Goal: Task Accomplishment & Management: Use online tool/utility

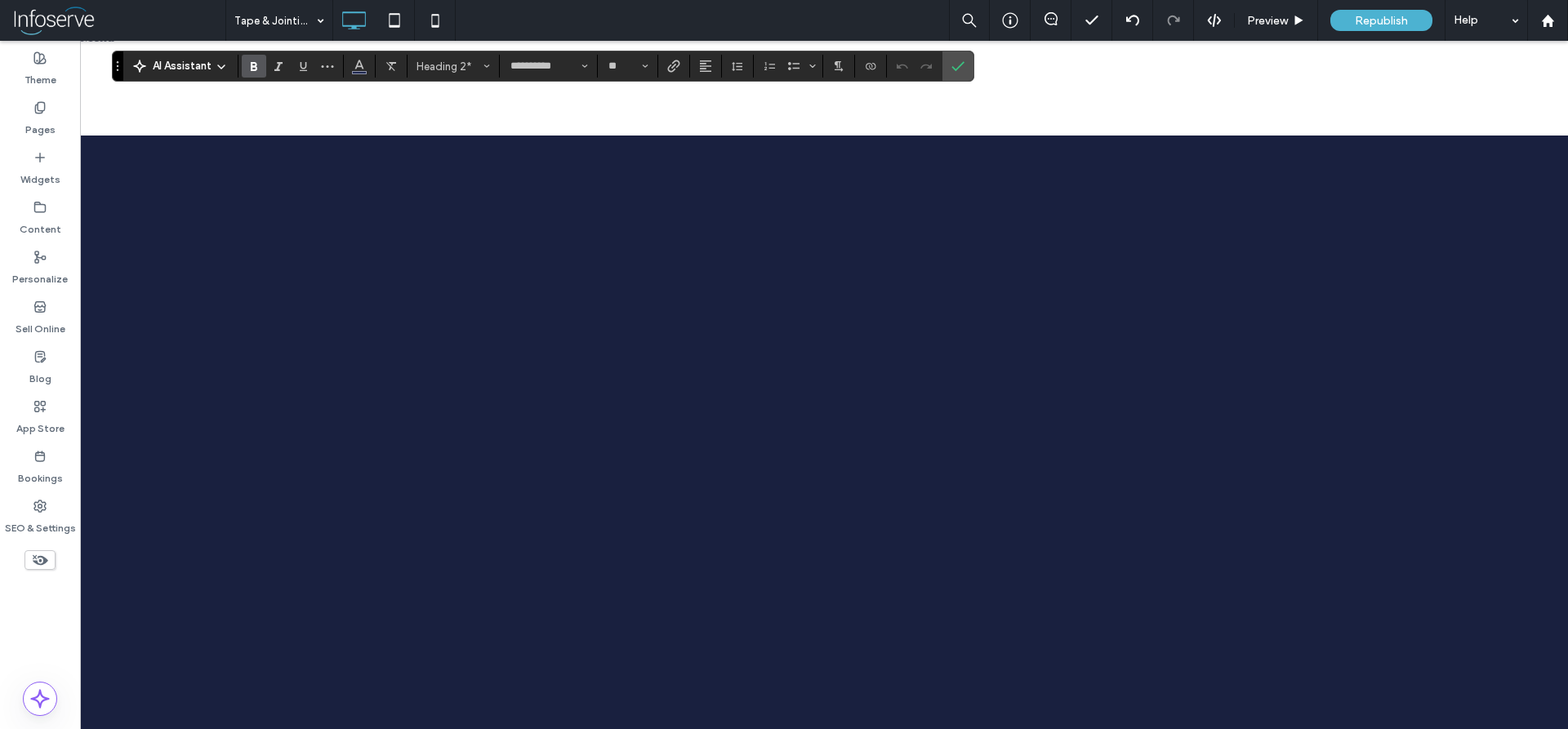
scroll to position [2499, 0]
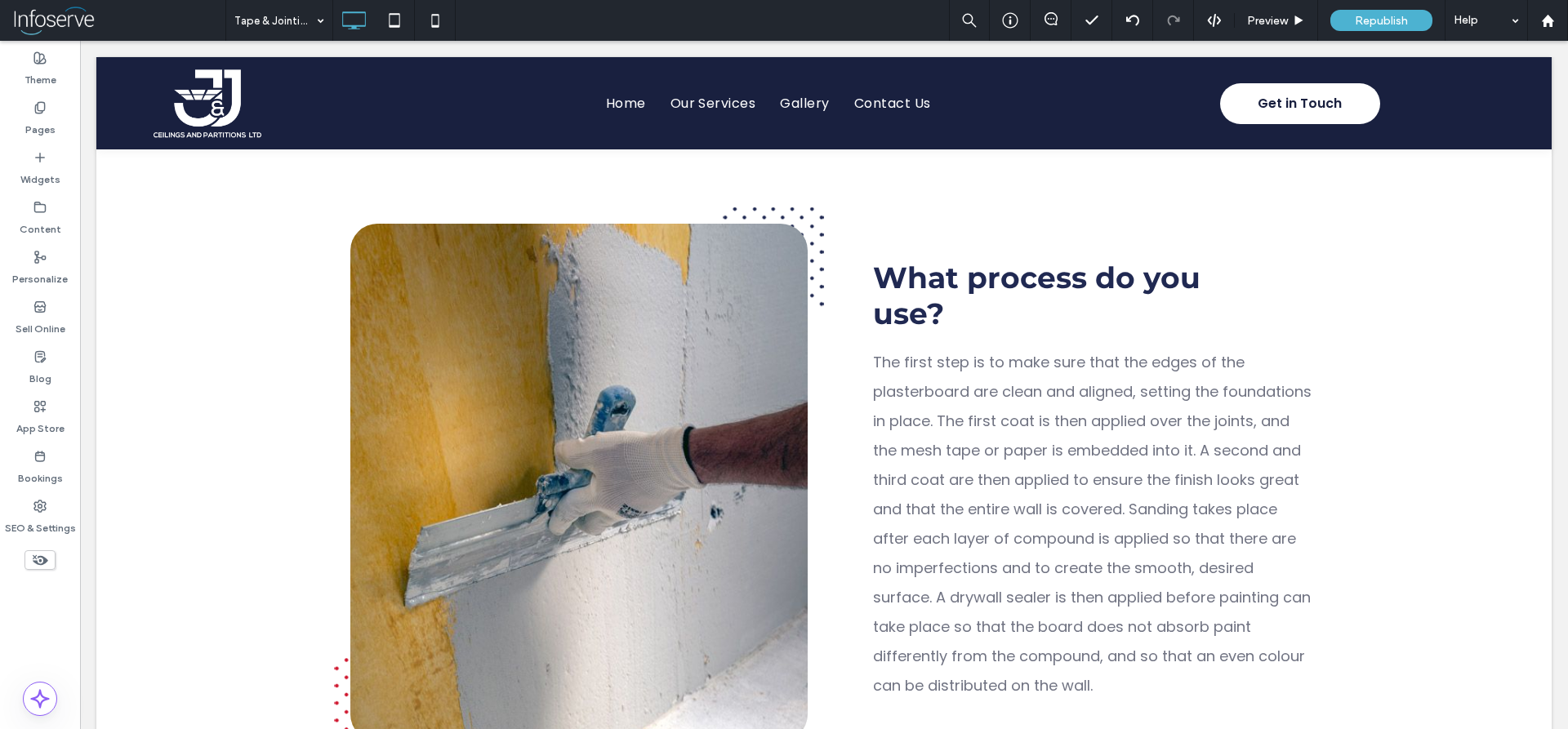
scroll to position [0, 0]
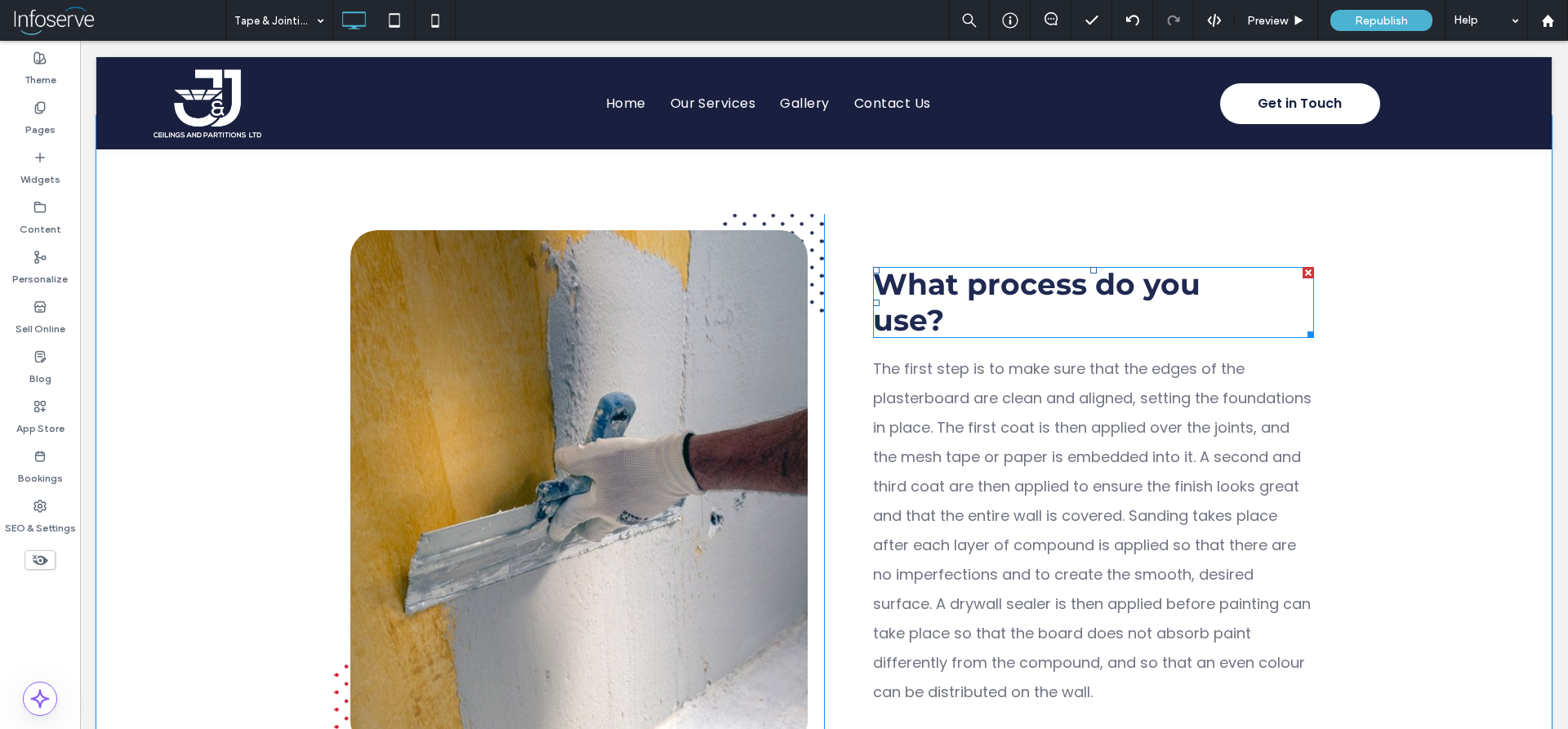
click at [941, 295] on strong "What process do you use?" at bounding box center [1037, 302] width 328 height 71
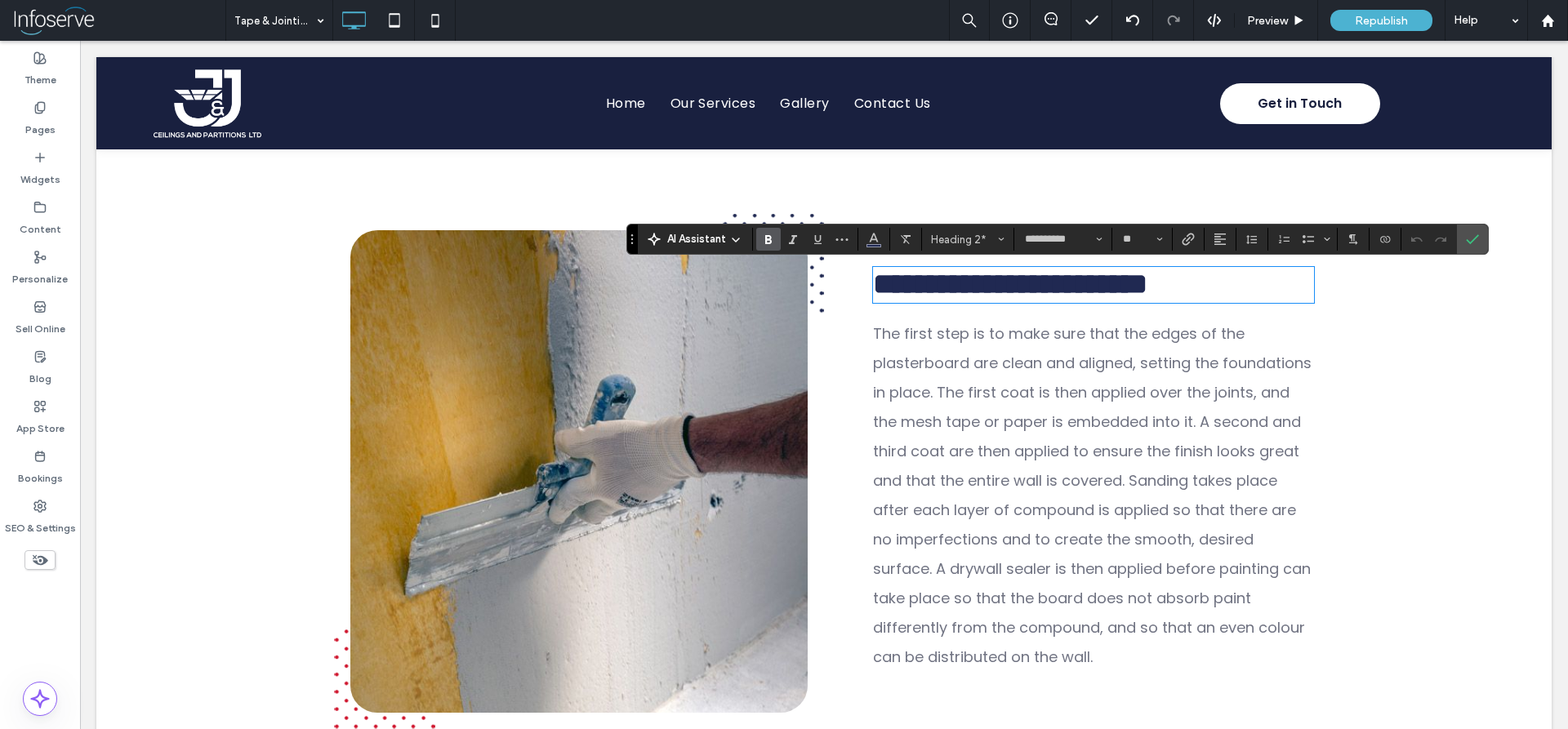
click at [935, 299] on strong "**********" at bounding box center [1011, 284] width 274 height 29
drag, startPoint x: 918, startPoint y: 321, endPoint x: 857, endPoint y: 270, distance: 79.5
click at [873, 270] on div "**********" at bounding box center [1074, 284] width 401 height 35
copy strong "**********"
click at [1471, 235] on icon "Confirm" at bounding box center [1473, 239] width 13 height 13
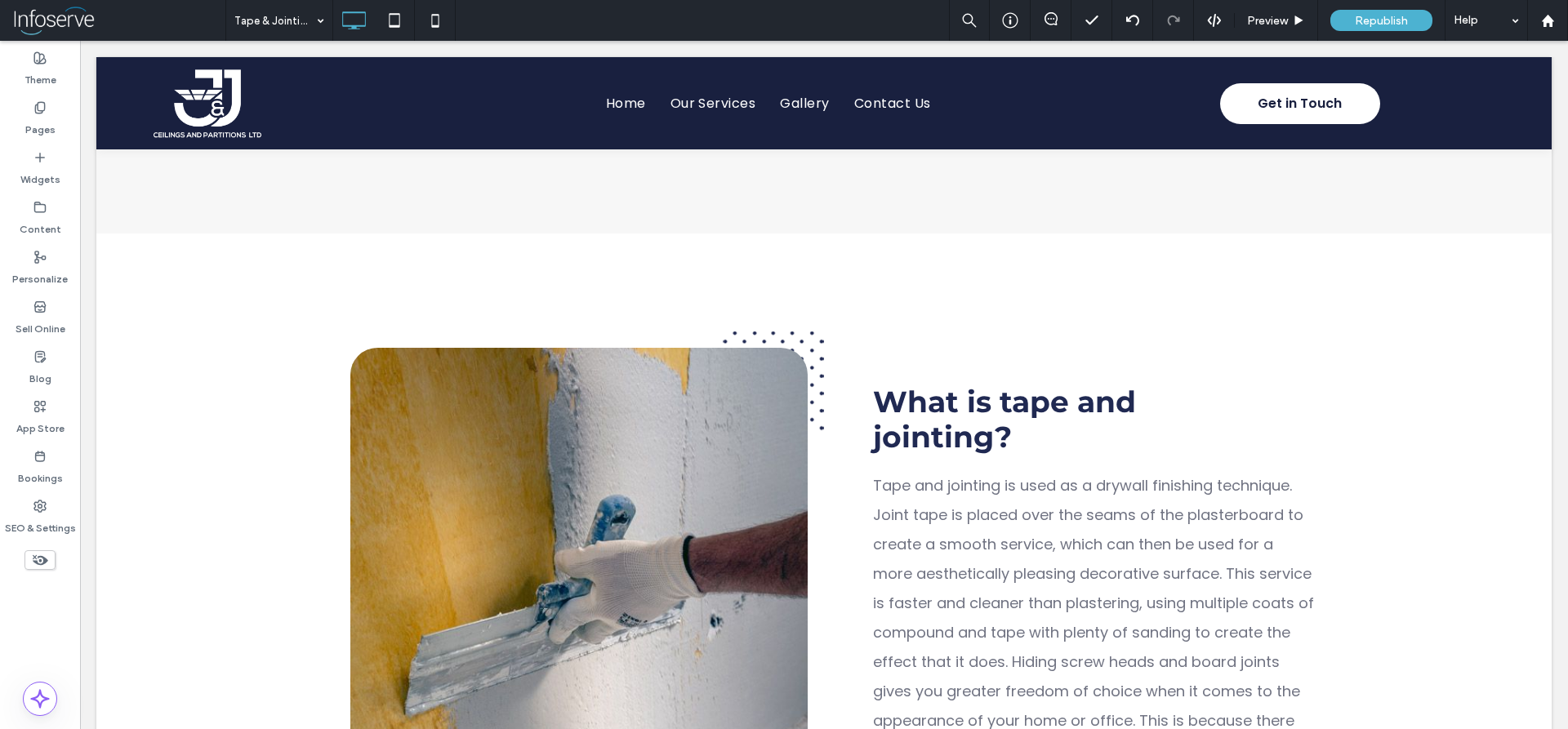
scroll to position [916, 0]
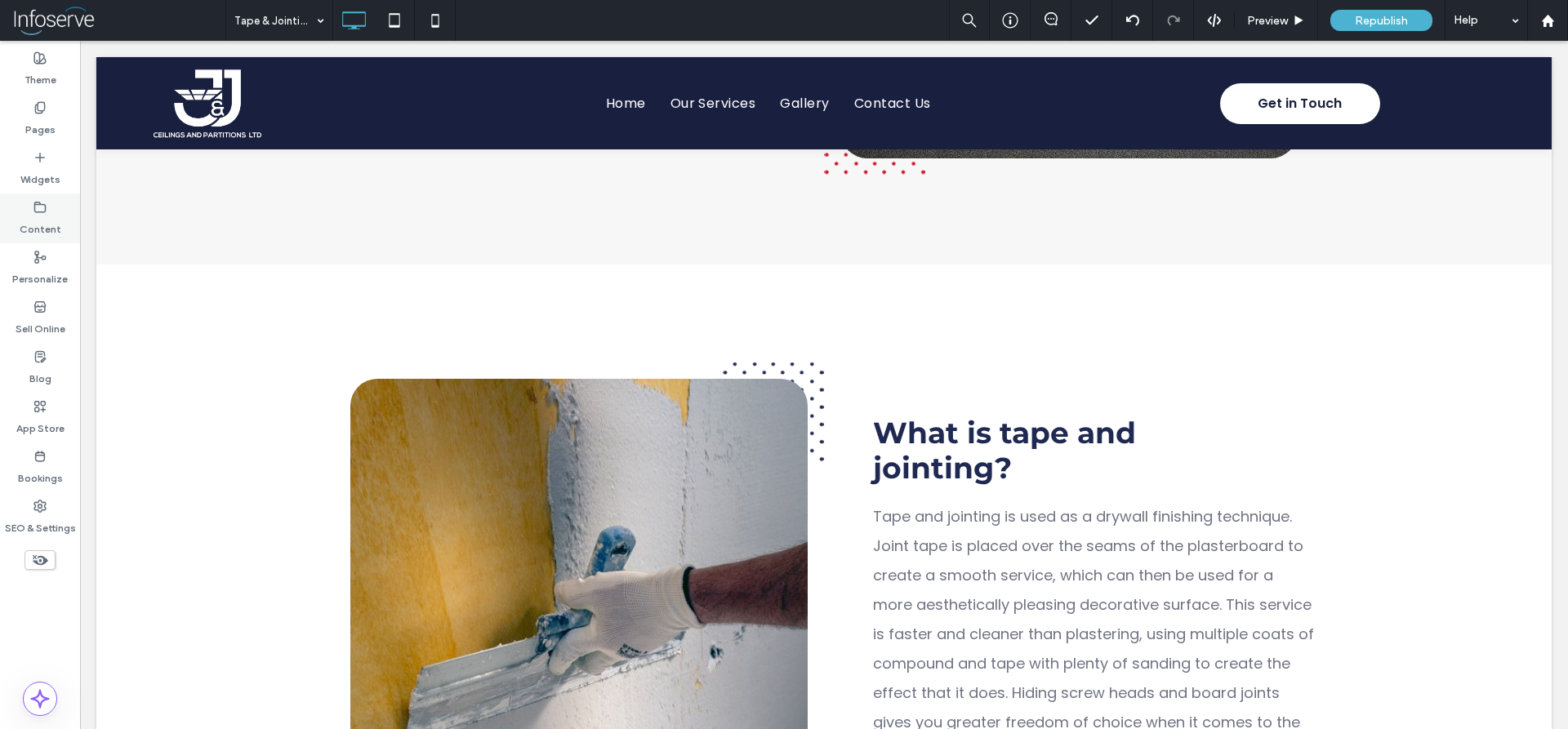
click at [44, 222] on label "Content" at bounding box center [40, 225] width 42 height 23
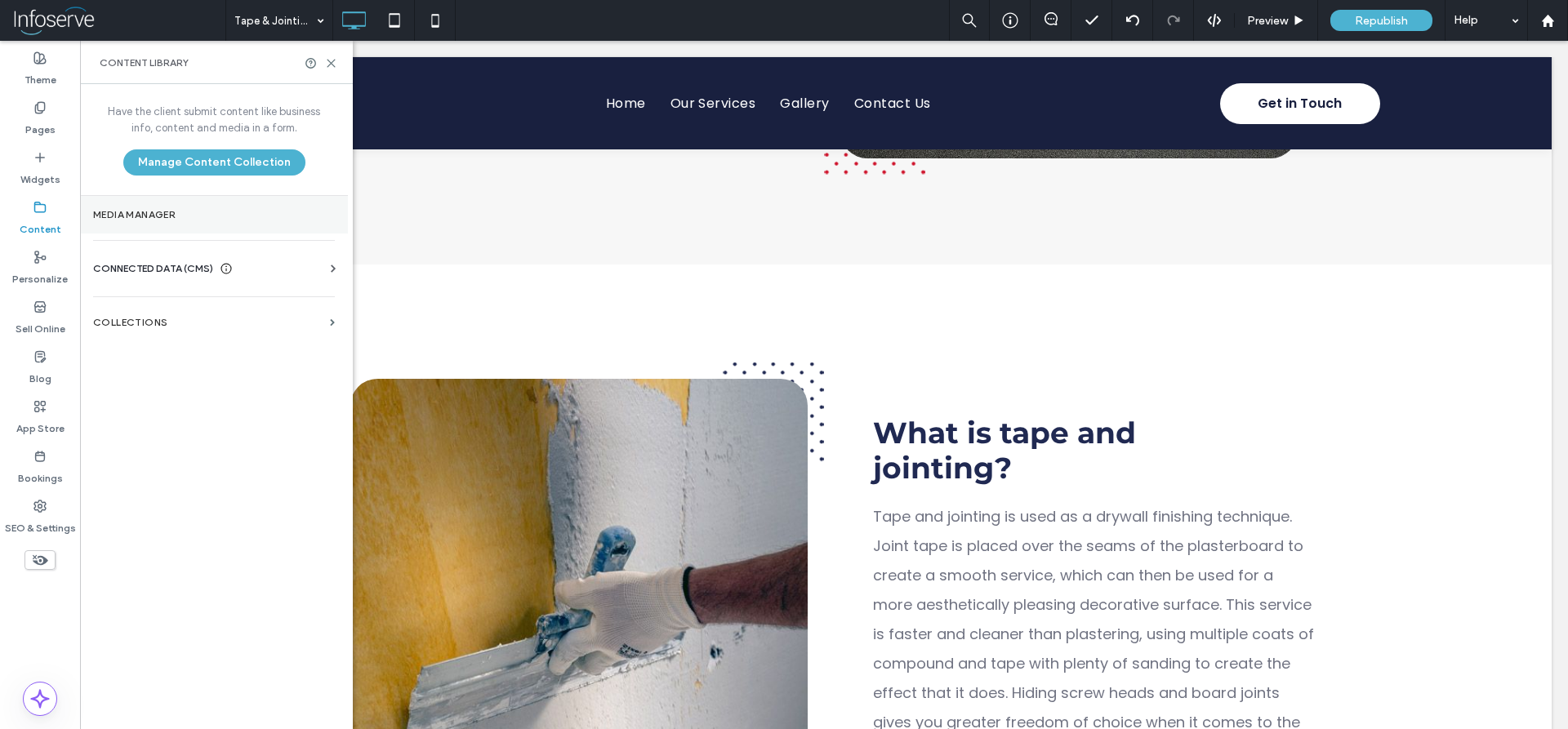
click at [138, 217] on label "Media Manager" at bounding box center [215, 215] width 242 height 12
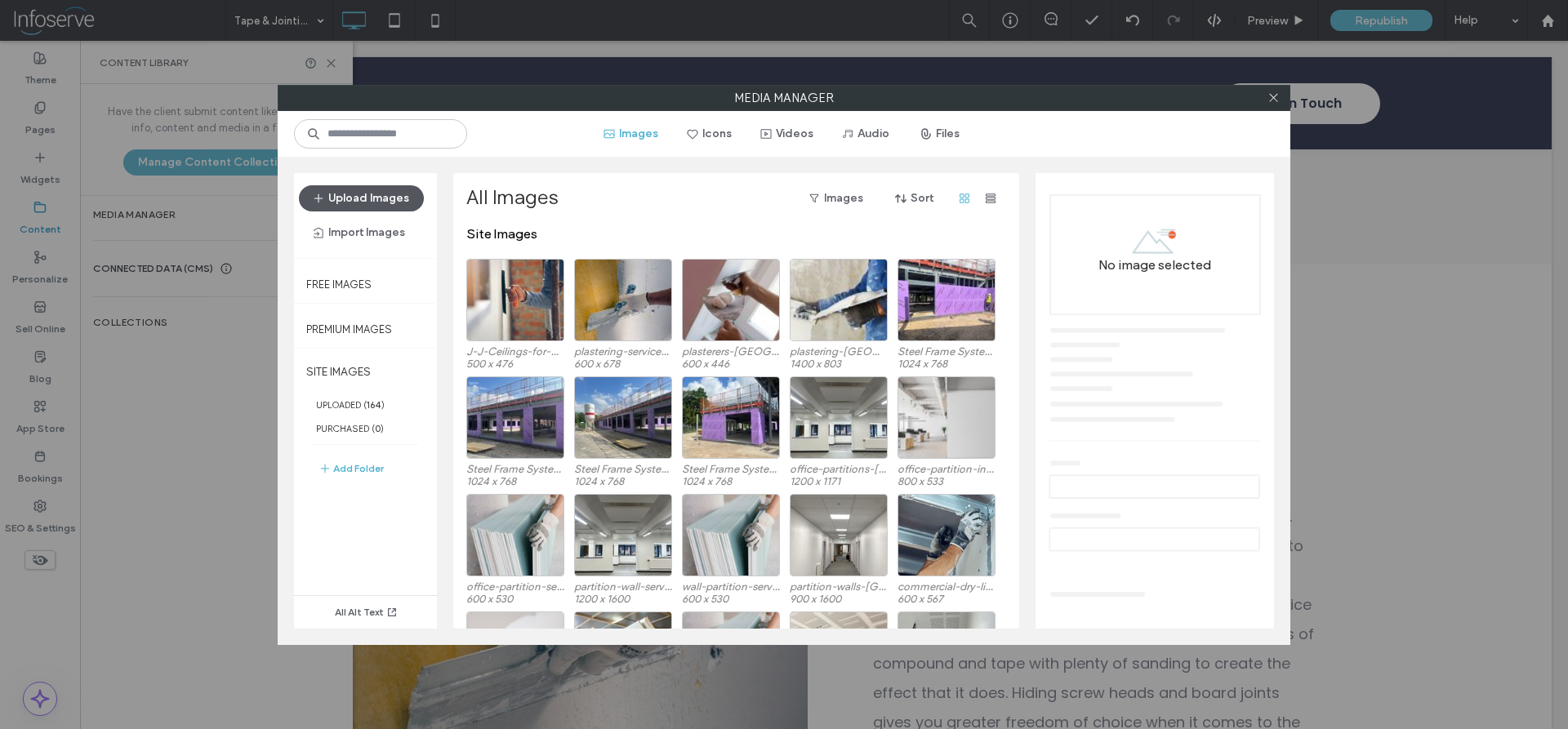
click at [382, 204] on button "Upload Images" at bounding box center [362, 198] width 125 height 26
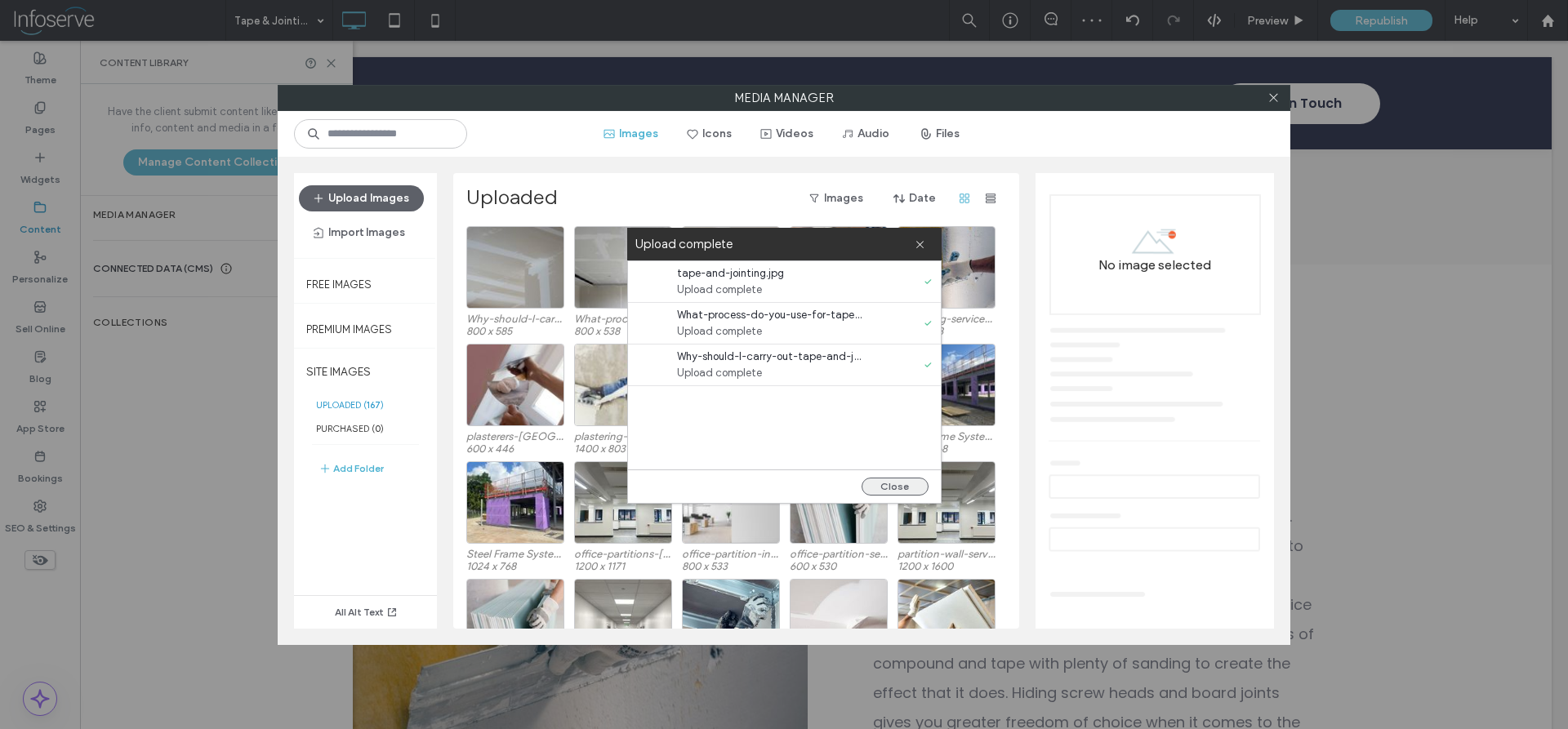
click at [879, 490] on button "Close" at bounding box center [895, 487] width 67 height 18
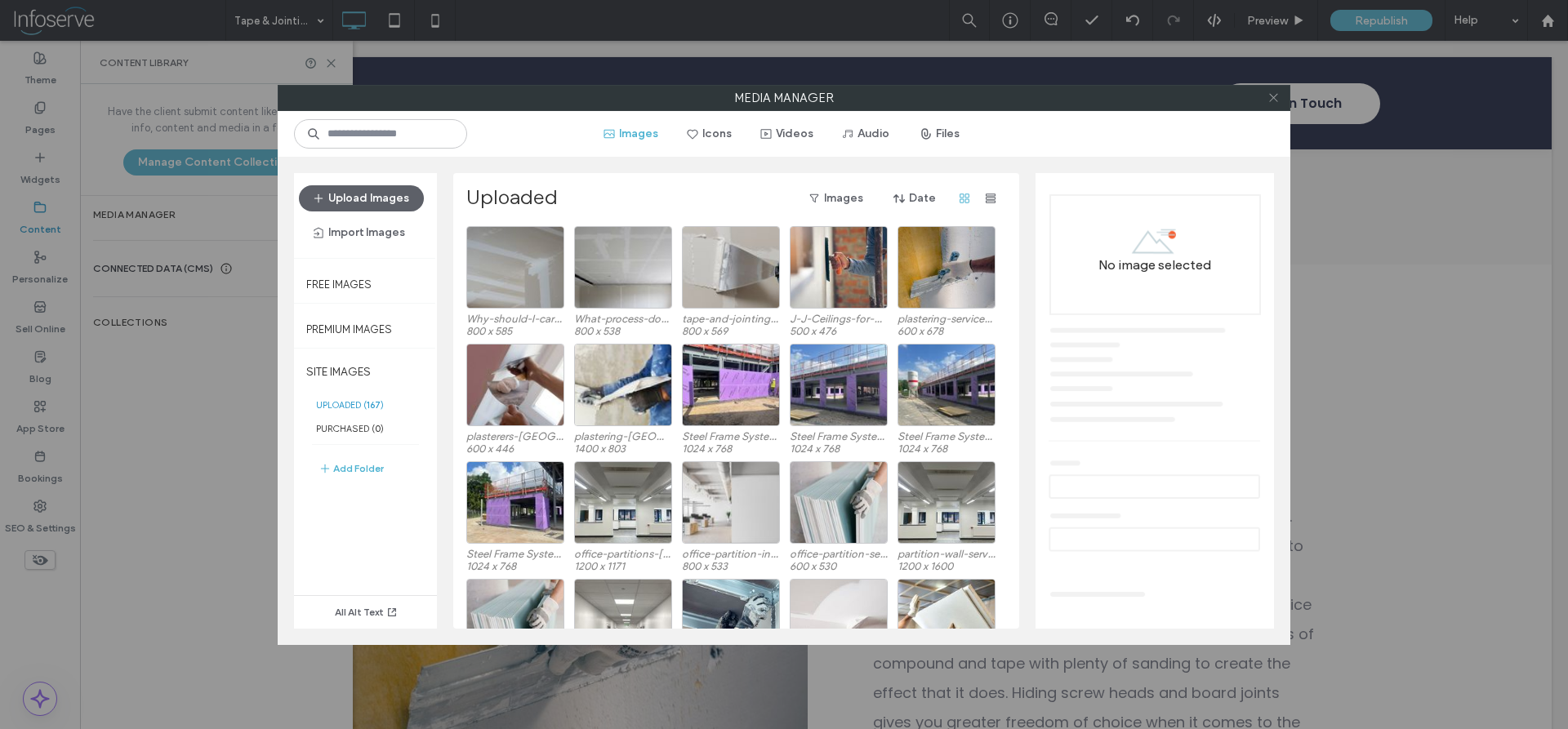
click at [1273, 101] on icon at bounding box center [1274, 98] width 12 height 12
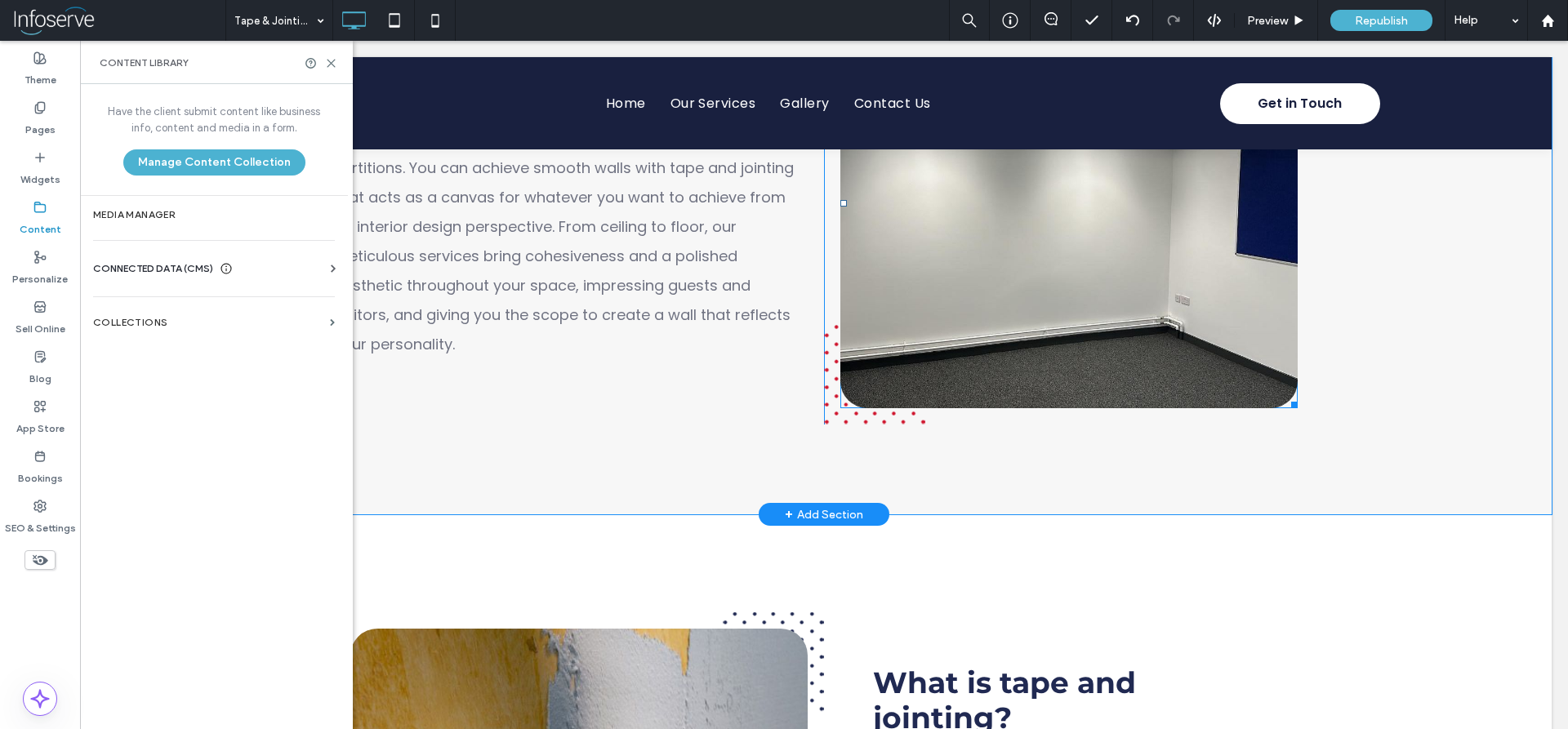
scroll to position [1082, 0]
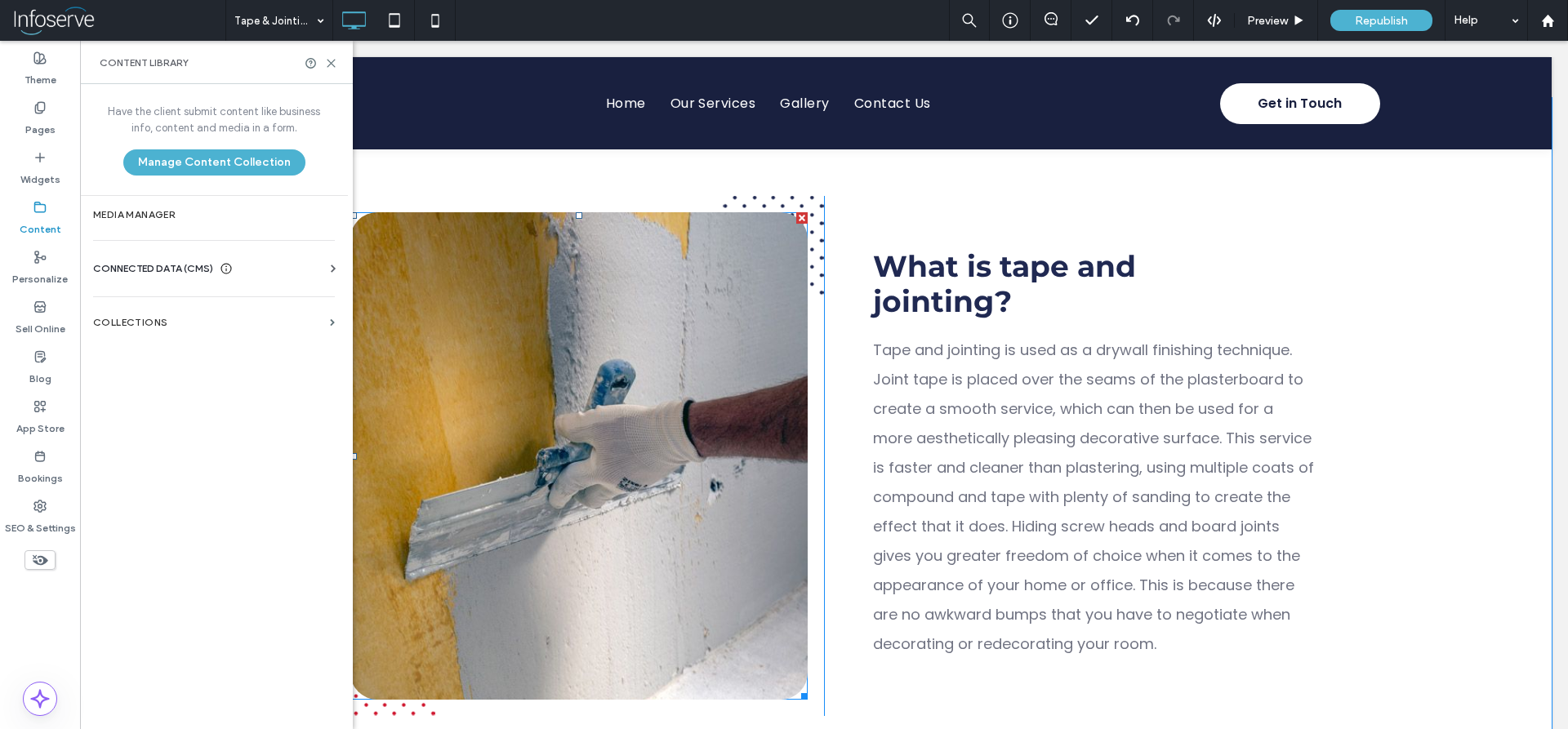
click at [676, 411] on li "Slide title Write your caption here Button" at bounding box center [580, 457] width 458 height 488
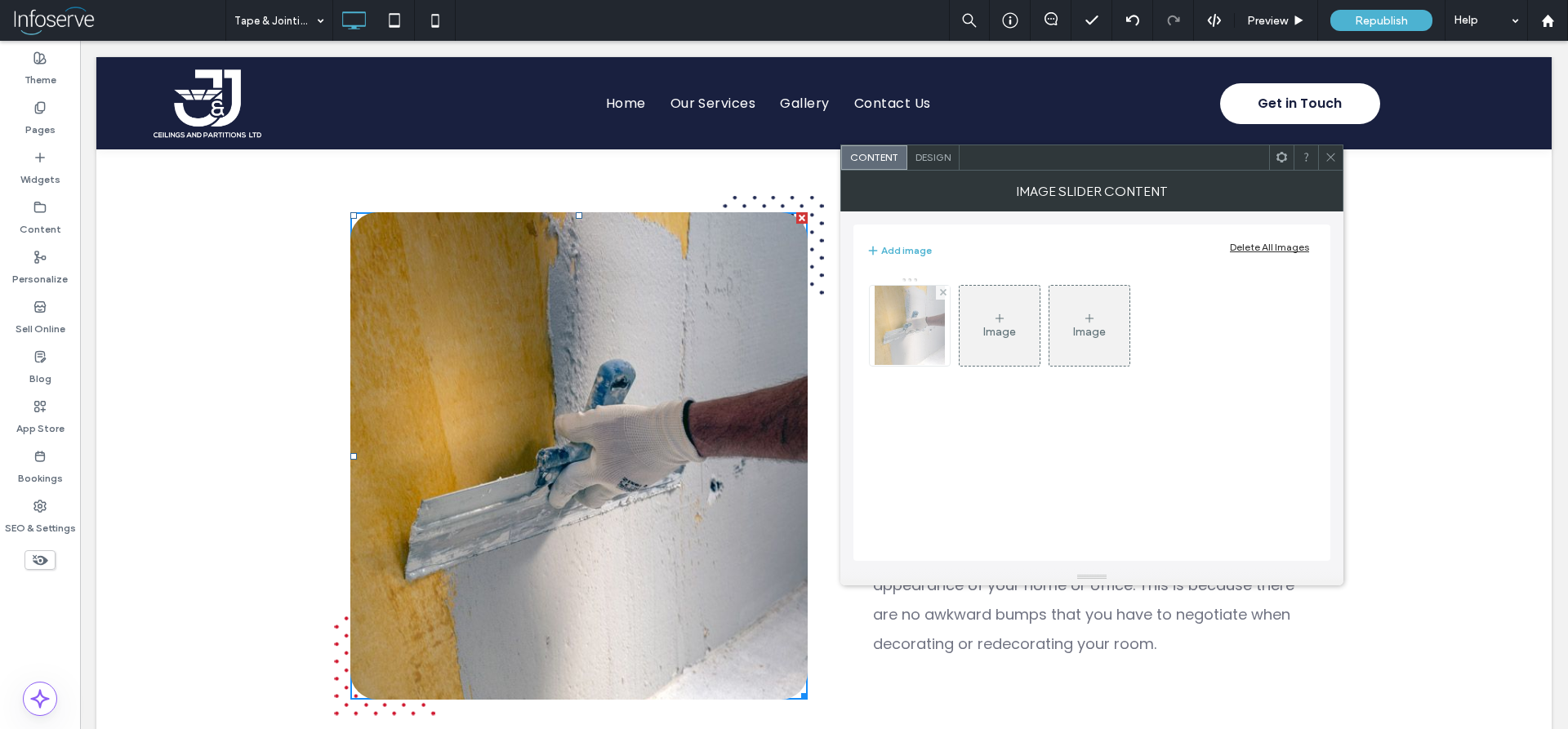
click at [927, 324] on img at bounding box center [911, 326] width 71 height 80
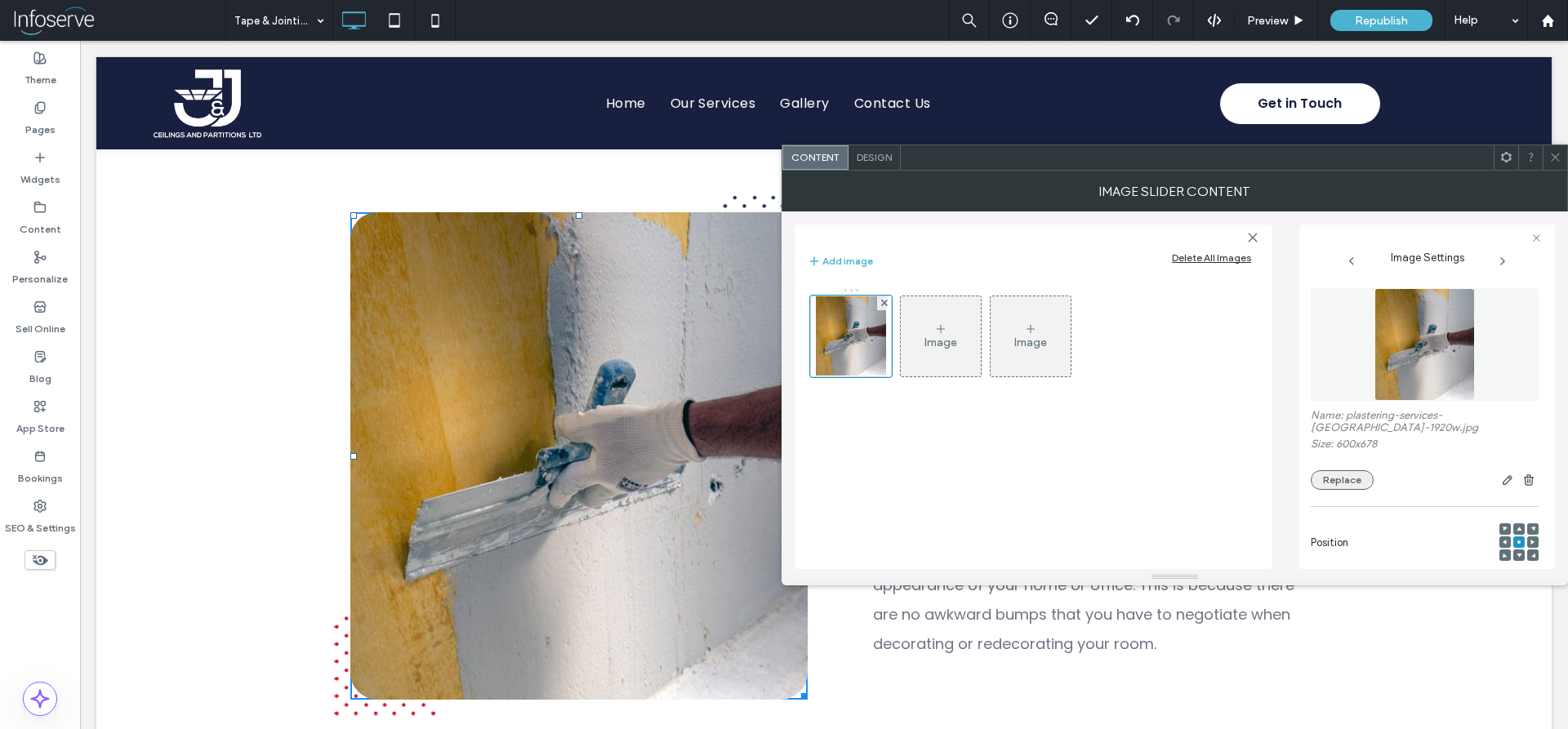
click at [1347, 480] on button "Replace" at bounding box center [1342, 480] width 63 height 20
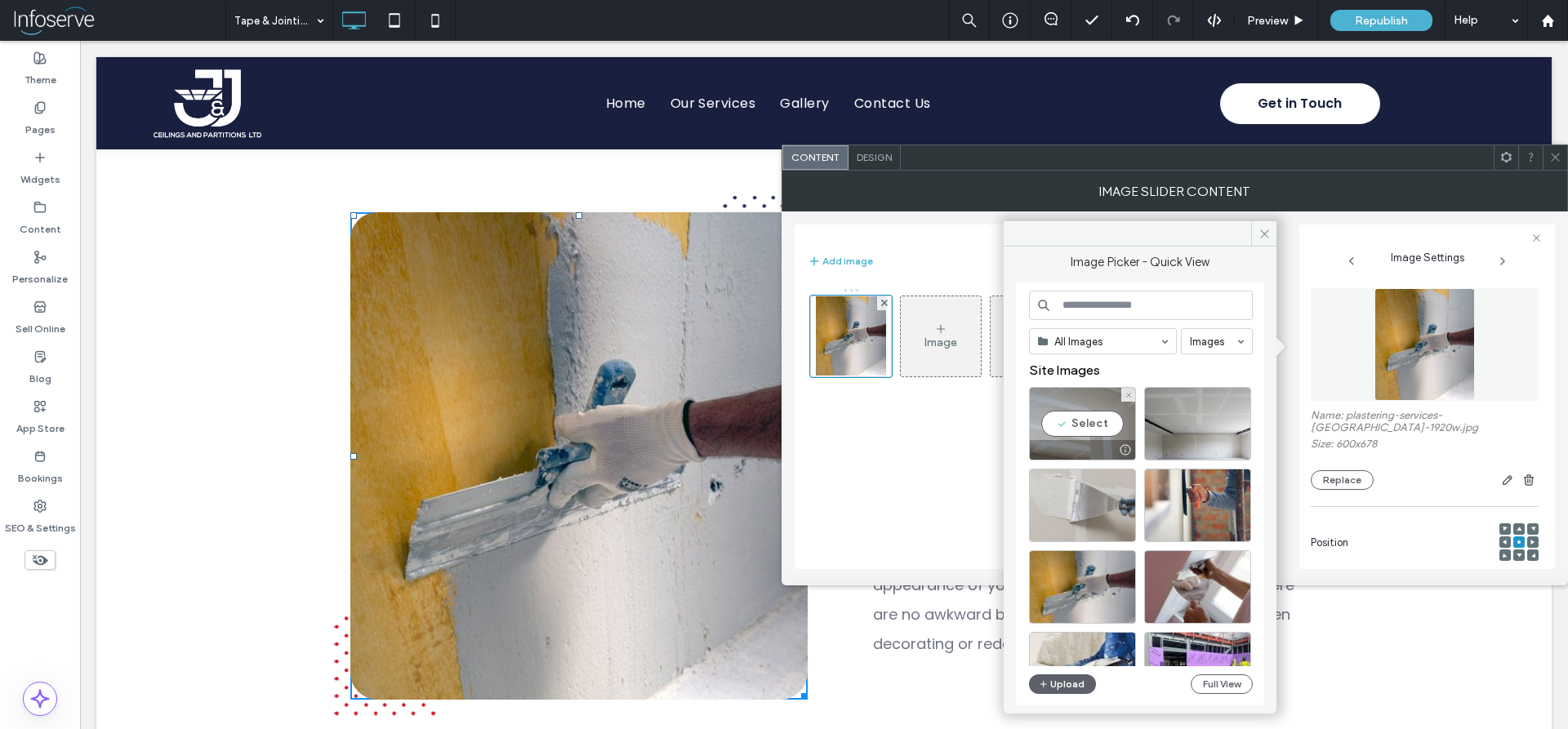
click at [1081, 489] on div at bounding box center [1083, 506] width 107 height 74
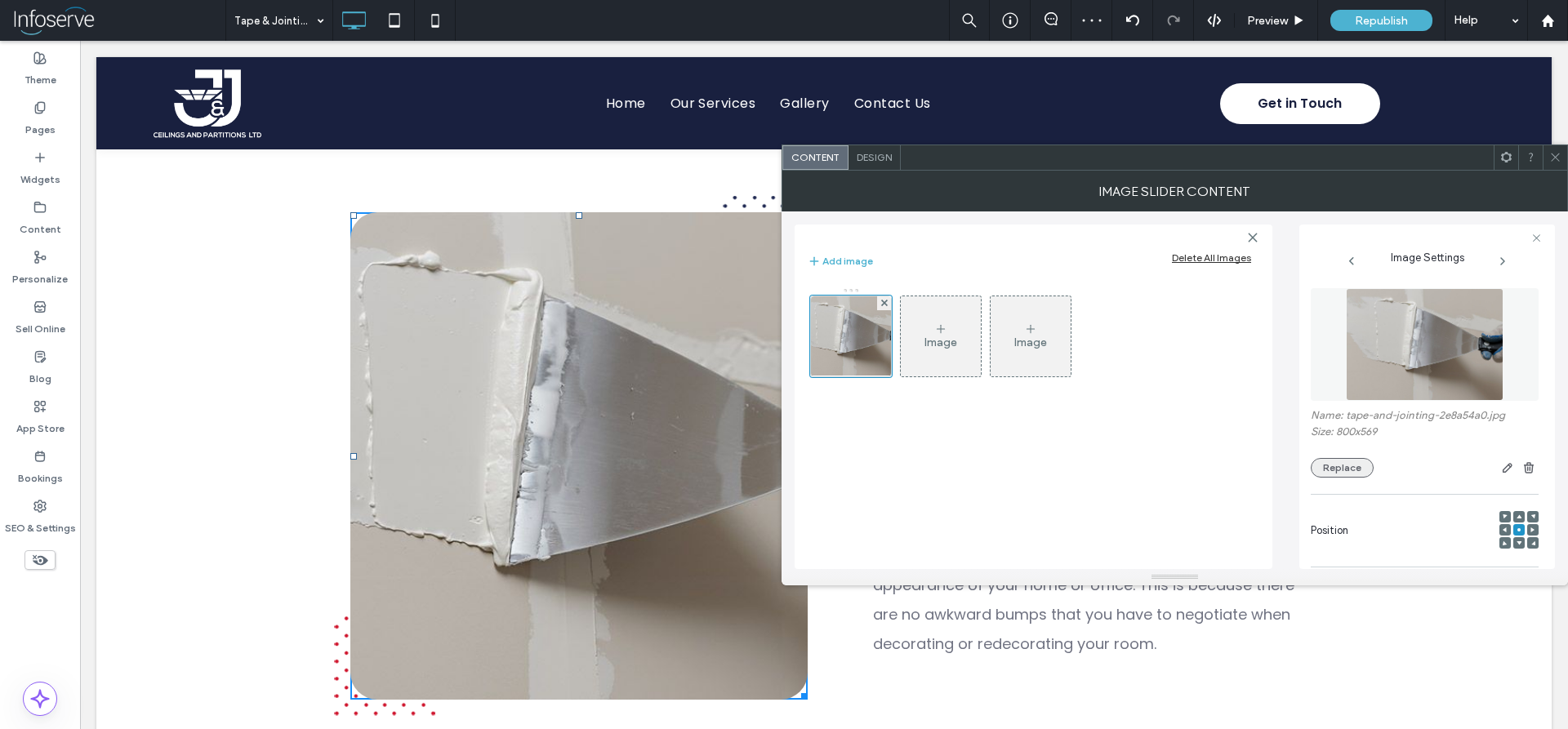
click at [1328, 465] on button "Replace" at bounding box center [1342, 468] width 63 height 20
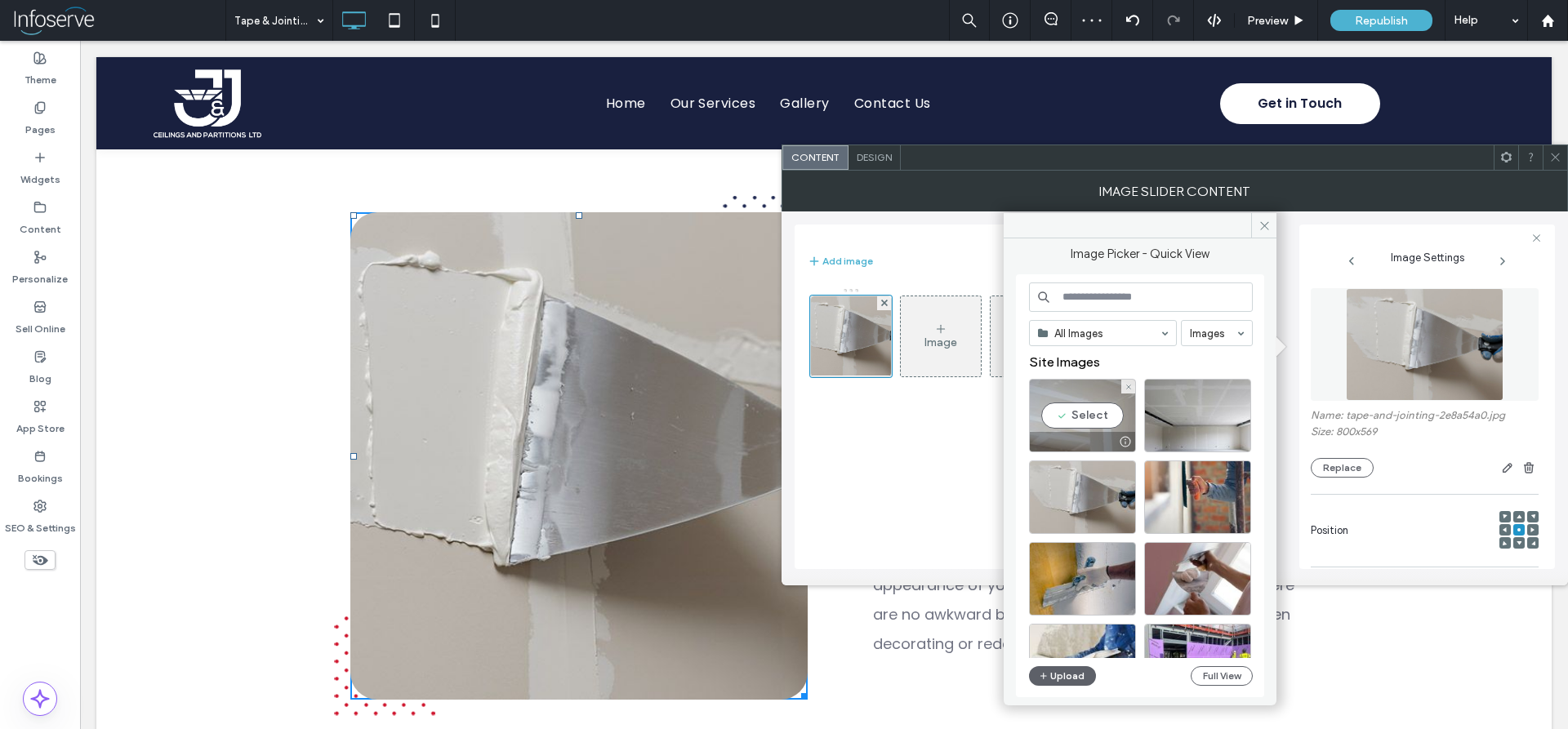
click at [1101, 416] on div "Select" at bounding box center [1083, 416] width 107 height 74
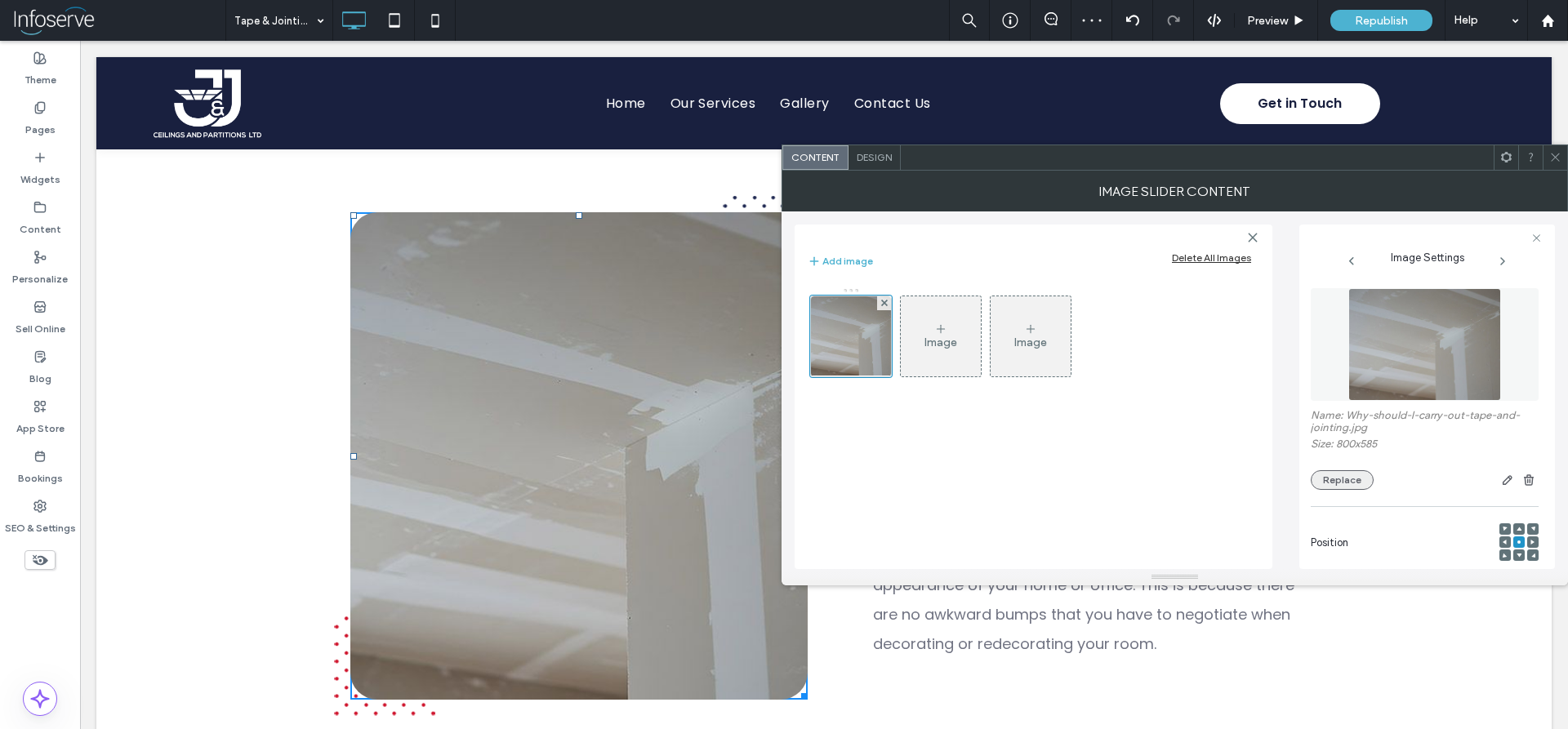
click at [1358, 484] on button "Replace" at bounding box center [1342, 480] width 63 height 20
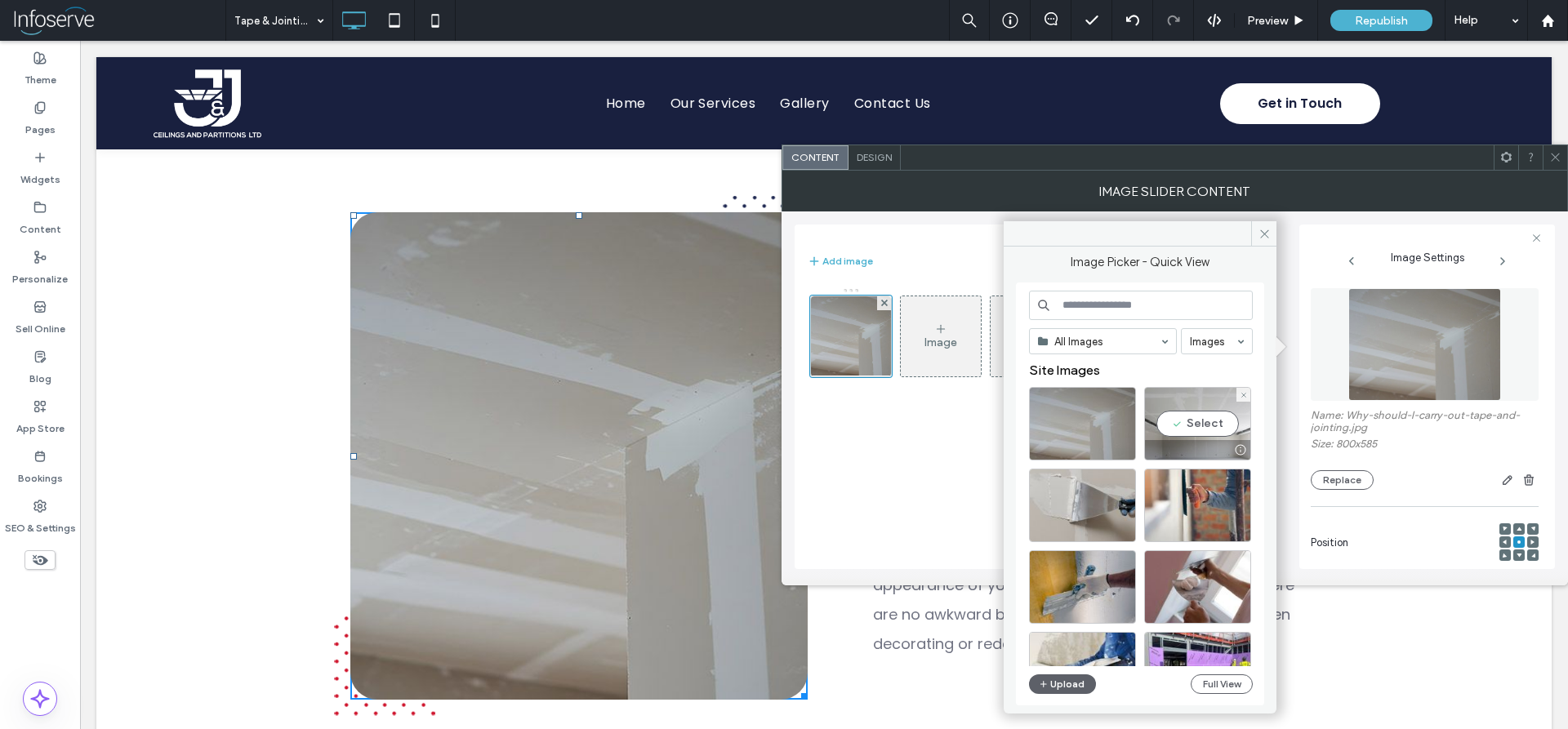
click at [1161, 398] on div "Select" at bounding box center [1198, 424] width 107 height 74
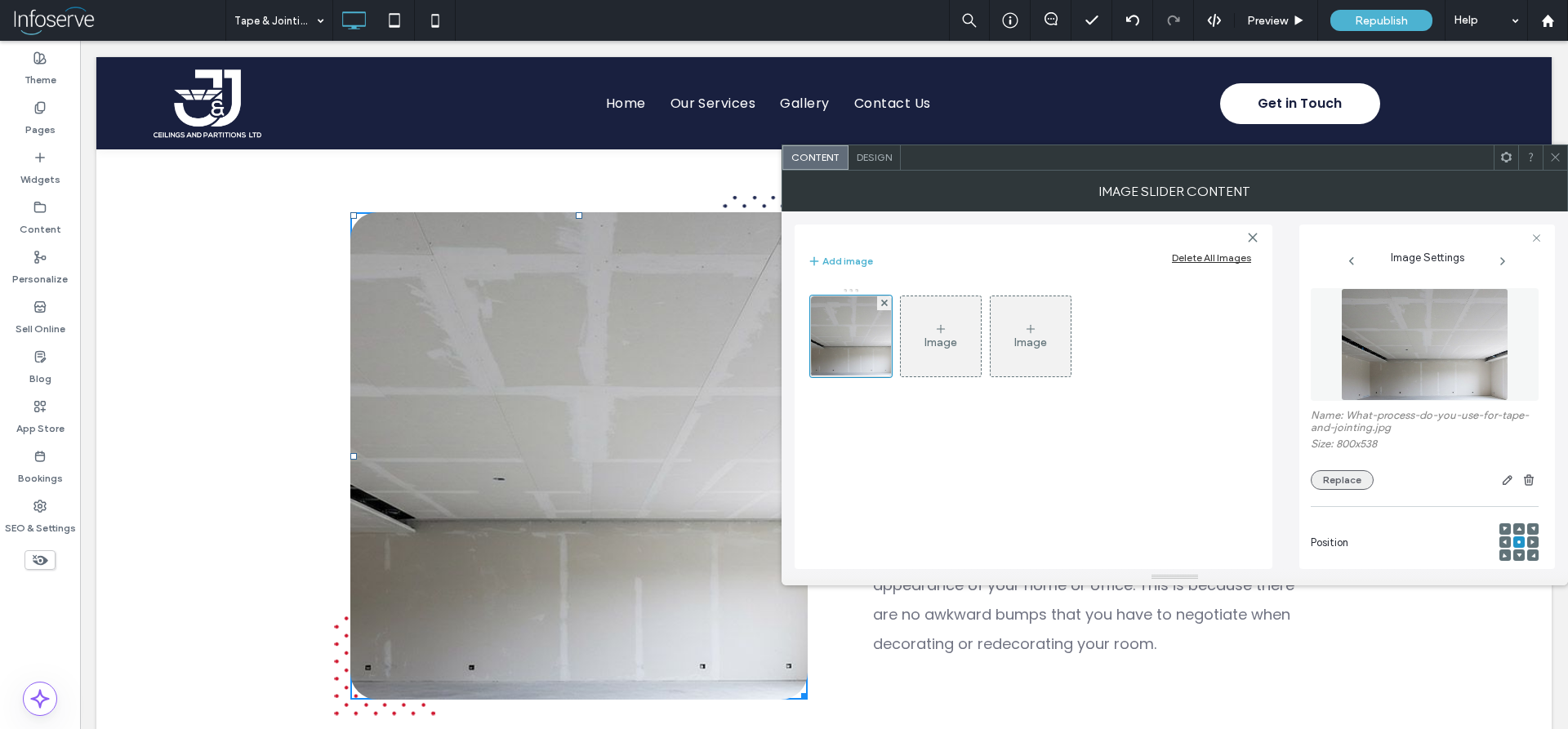
click at [1344, 490] on button "Replace" at bounding box center [1342, 480] width 63 height 20
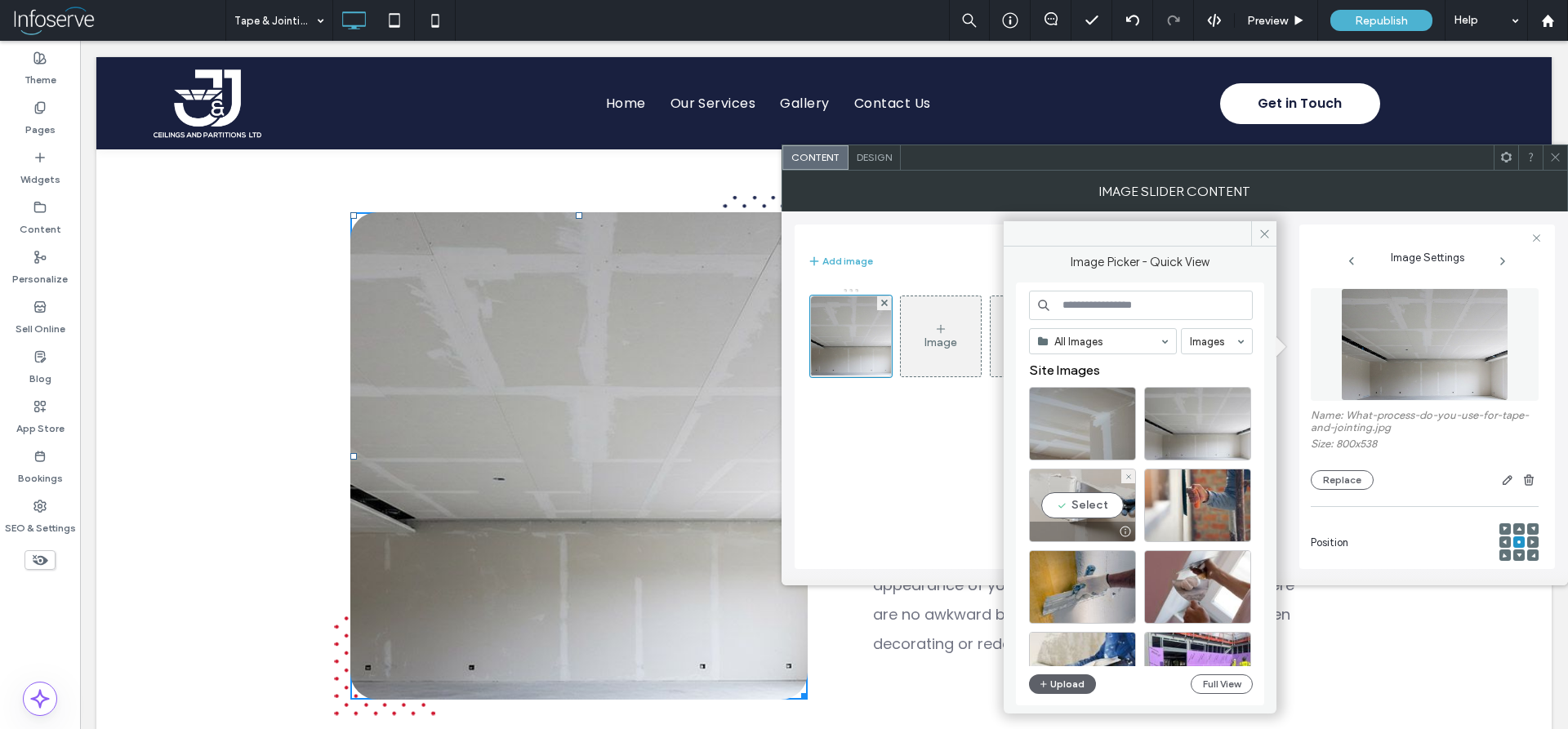
click at [1085, 494] on div "Select" at bounding box center [1083, 506] width 107 height 74
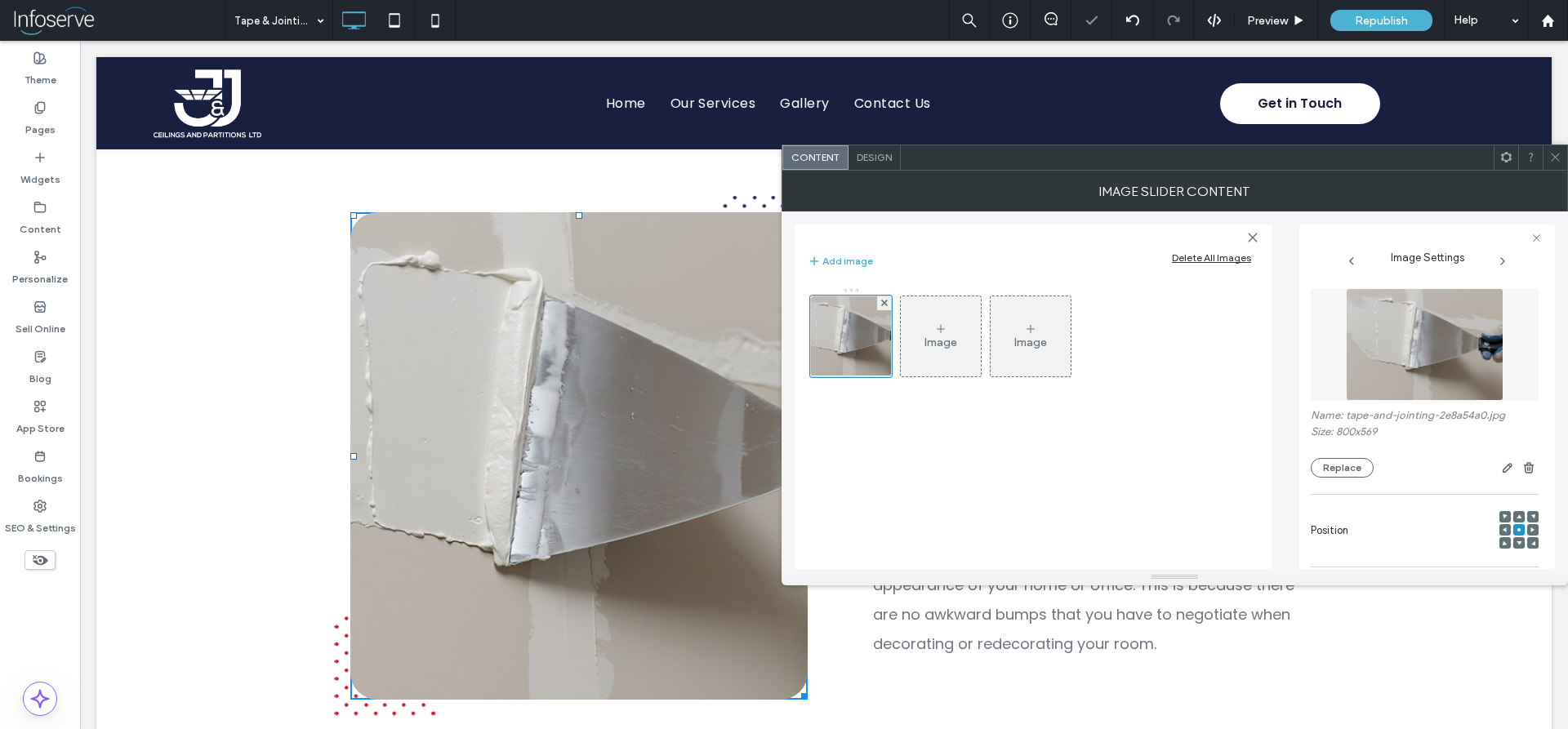
click at [1557, 160] on icon at bounding box center [1556, 158] width 12 height 12
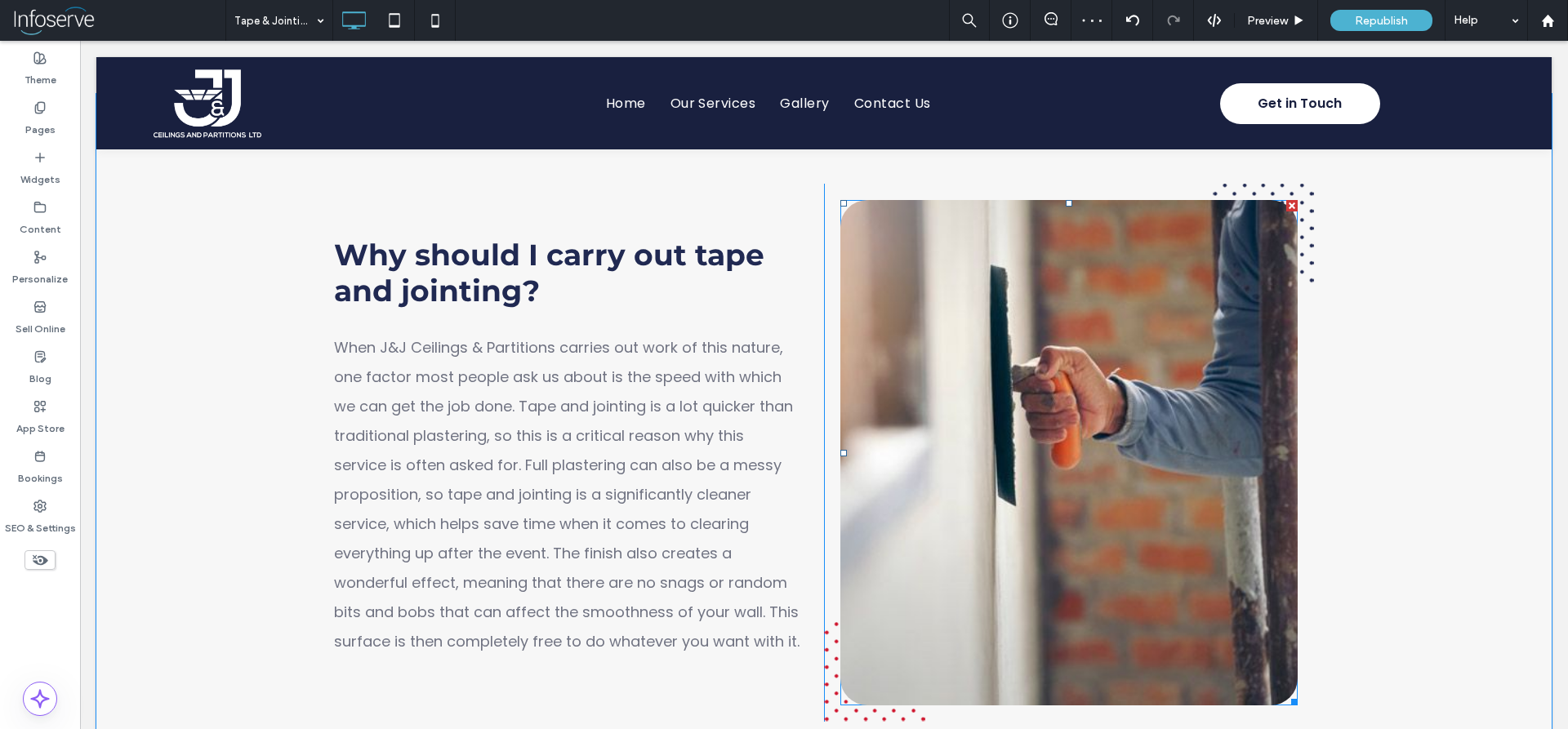
scroll to position [1833, 0]
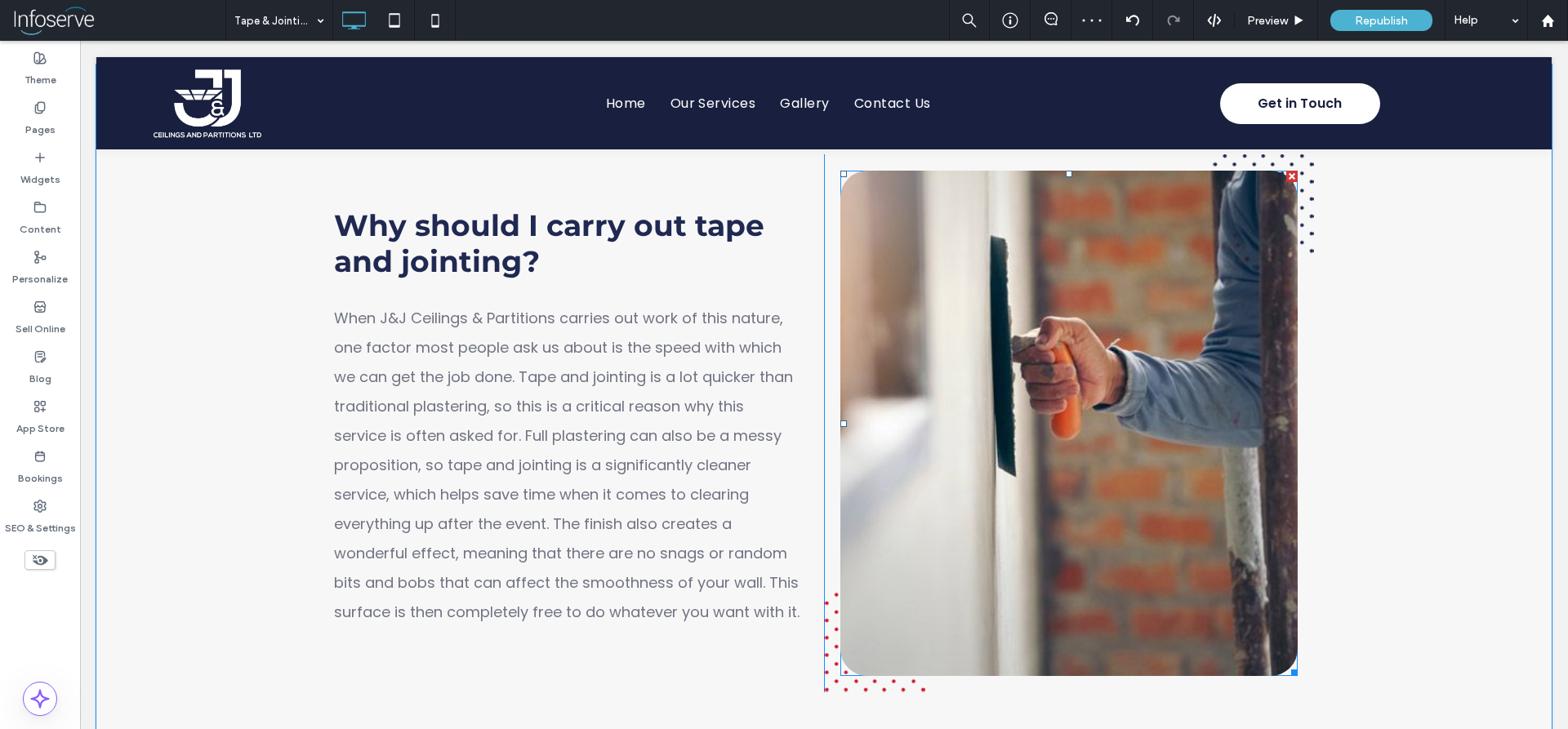
click at [1036, 336] on li "Slide title Write your caption here Button" at bounding box center [1069, 424] width 458 height 506
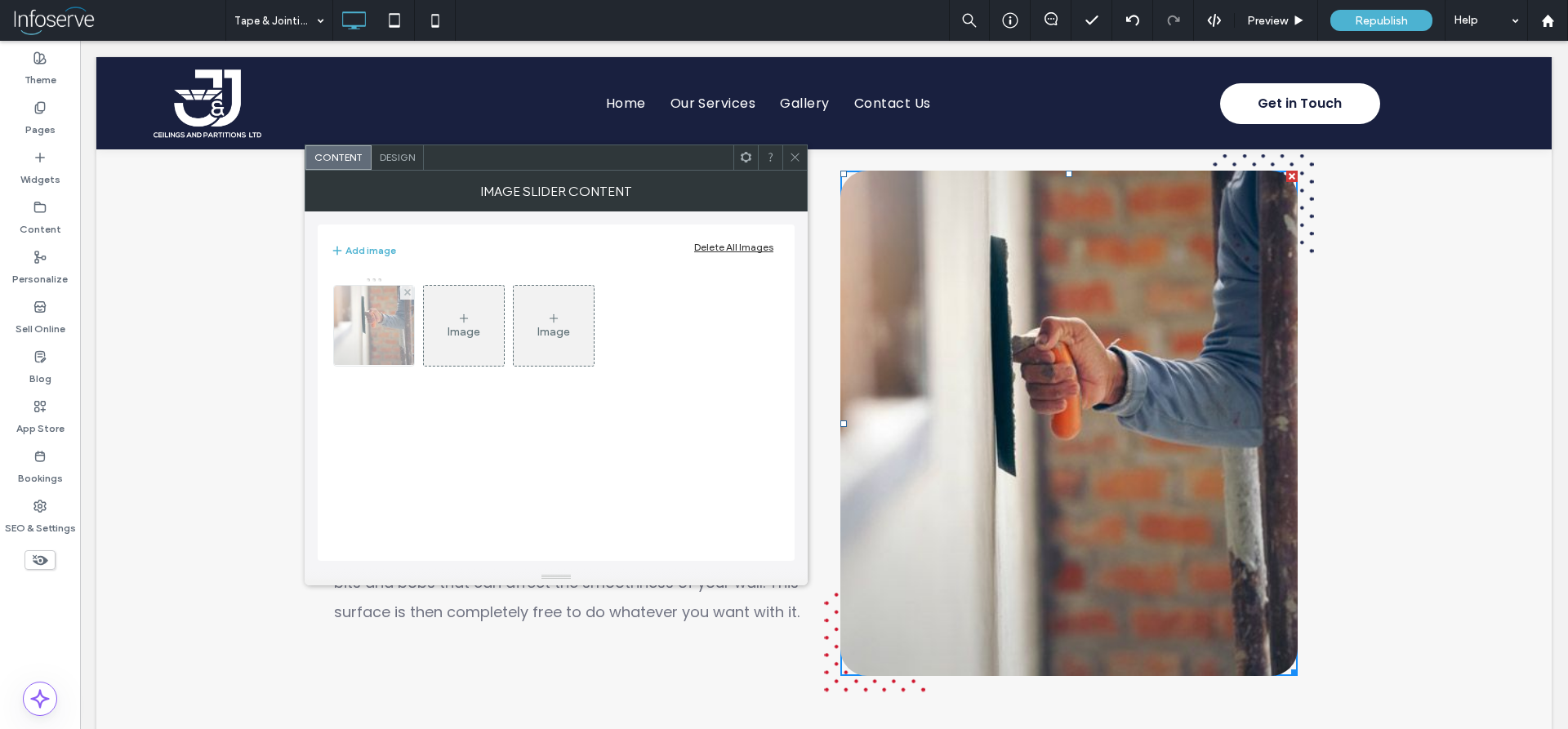
click at [377, 328] on img at bounding box center [373, 326] width 84 height 80
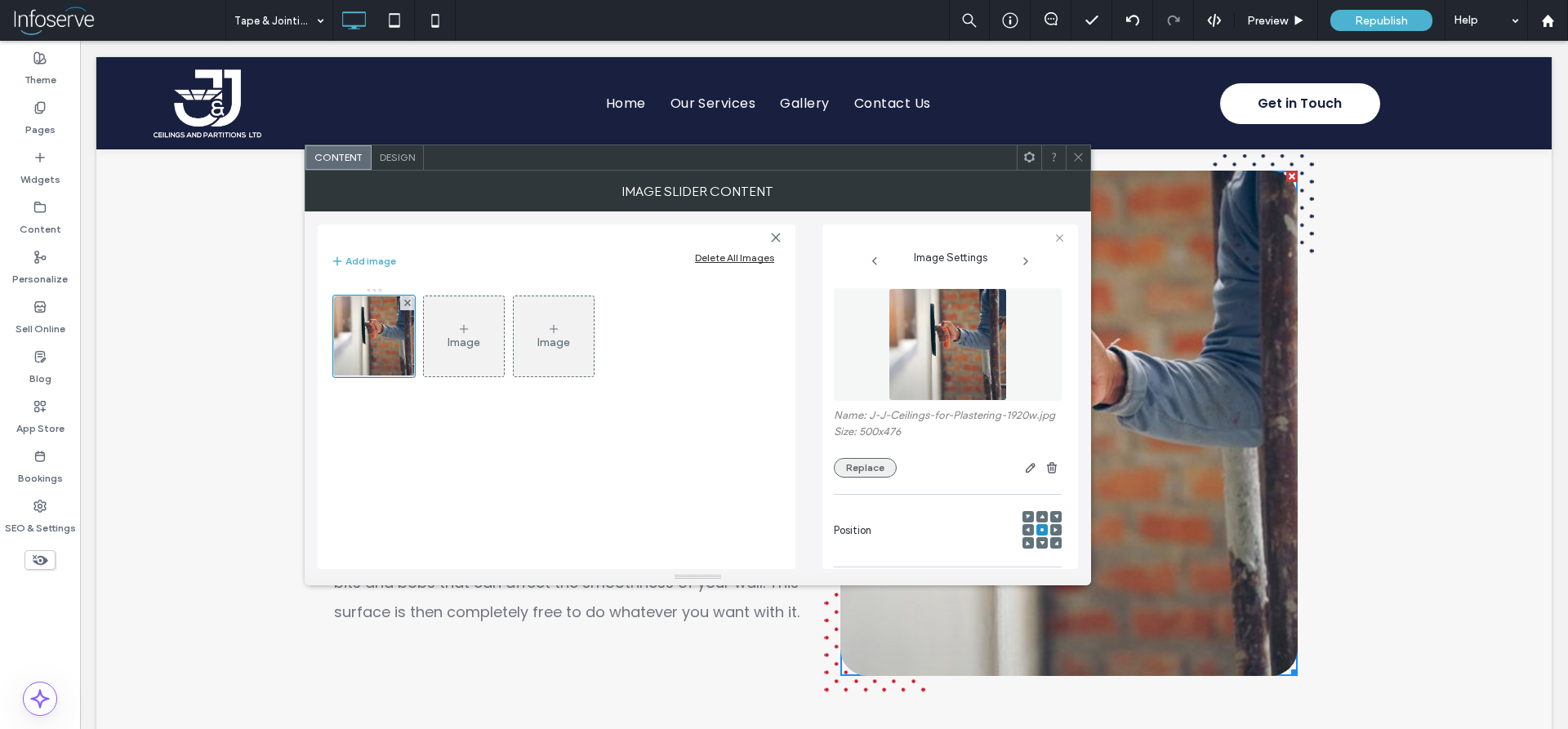
click at [861, 473] on button "Replace" at bounding box center [865, 468] width 63 height 20
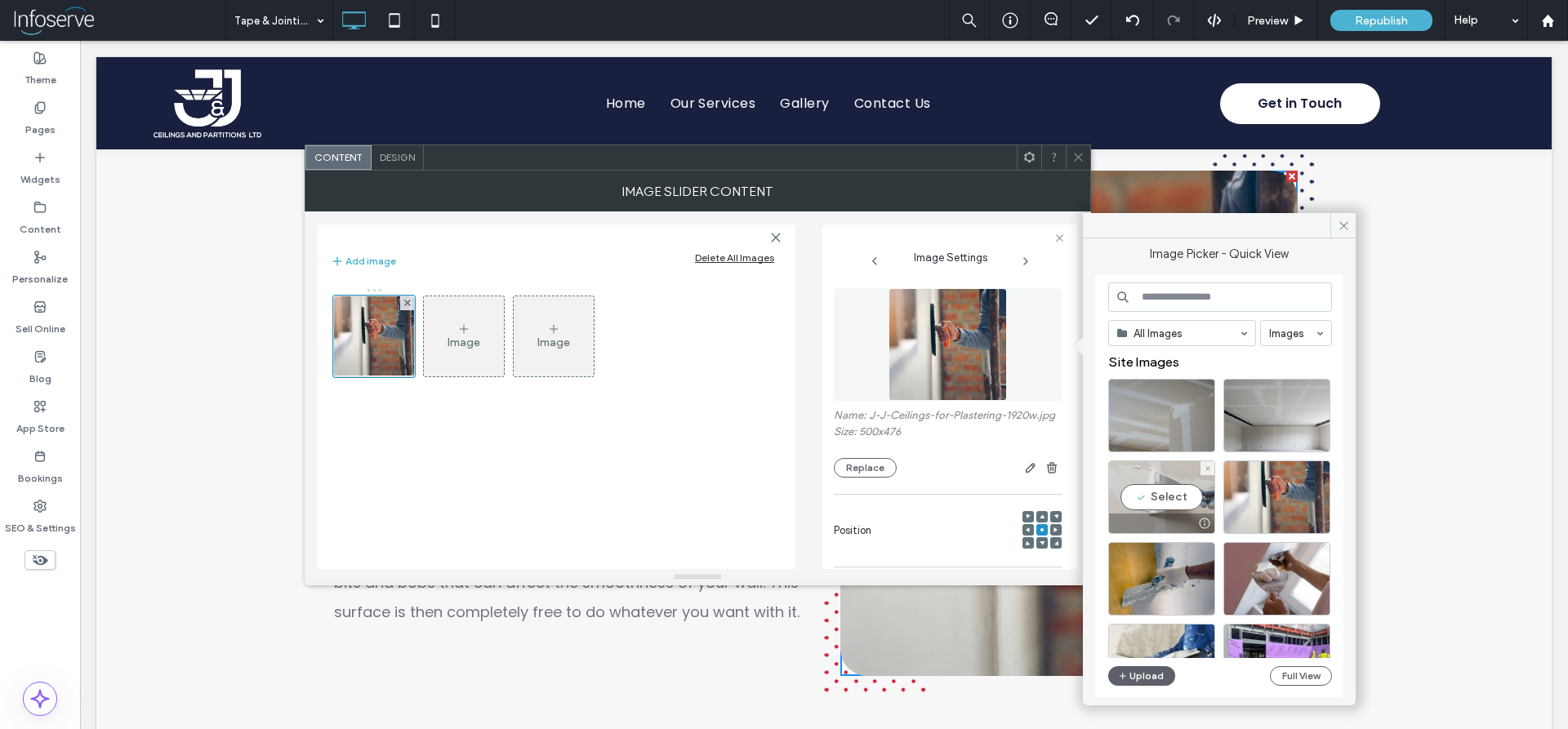
click at [1188, 489] on div "Select" at bounding box center [1162, 497] width 107 height 74
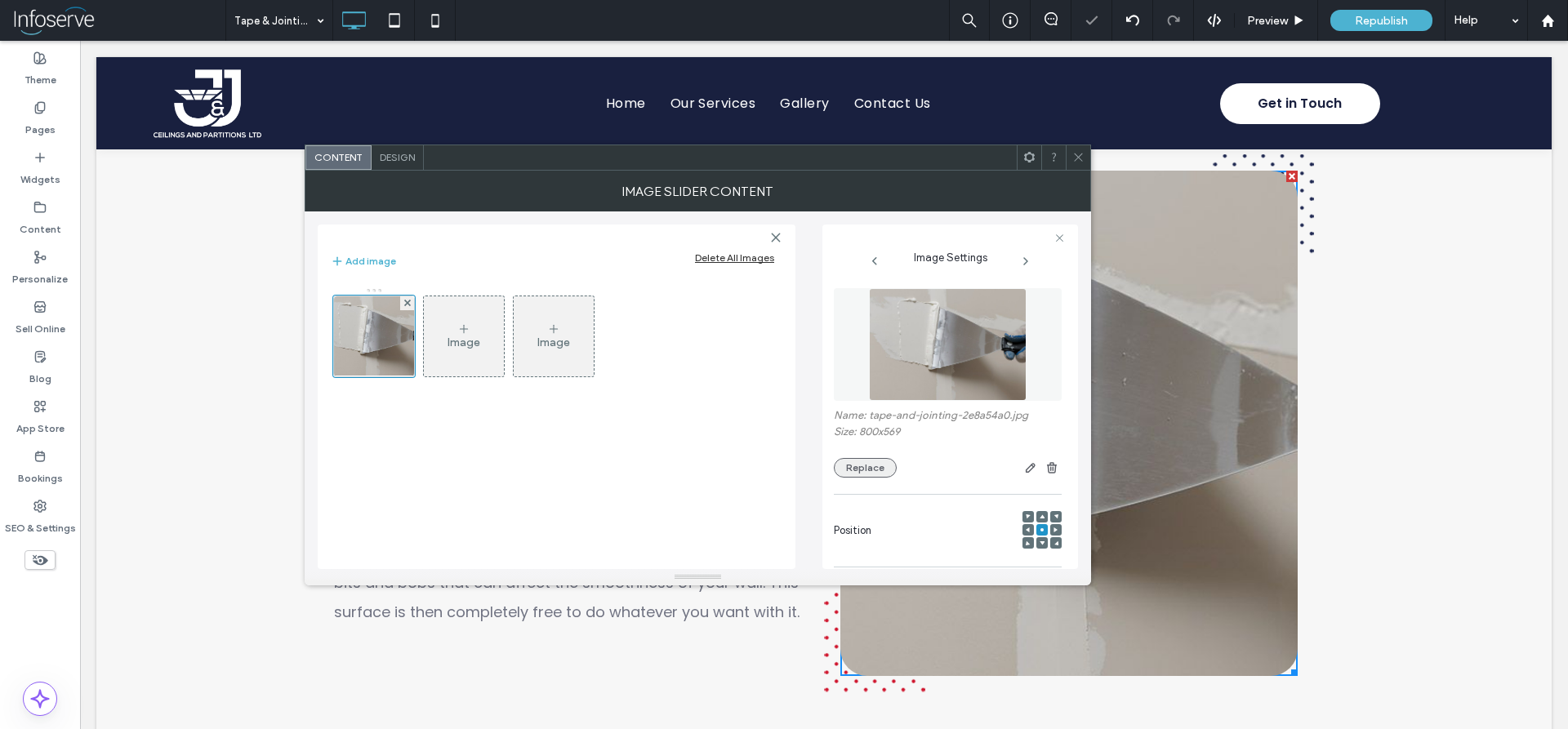
click at [861, 461] on button "Replace" at bounding box center [865, 468] width 63 height 20
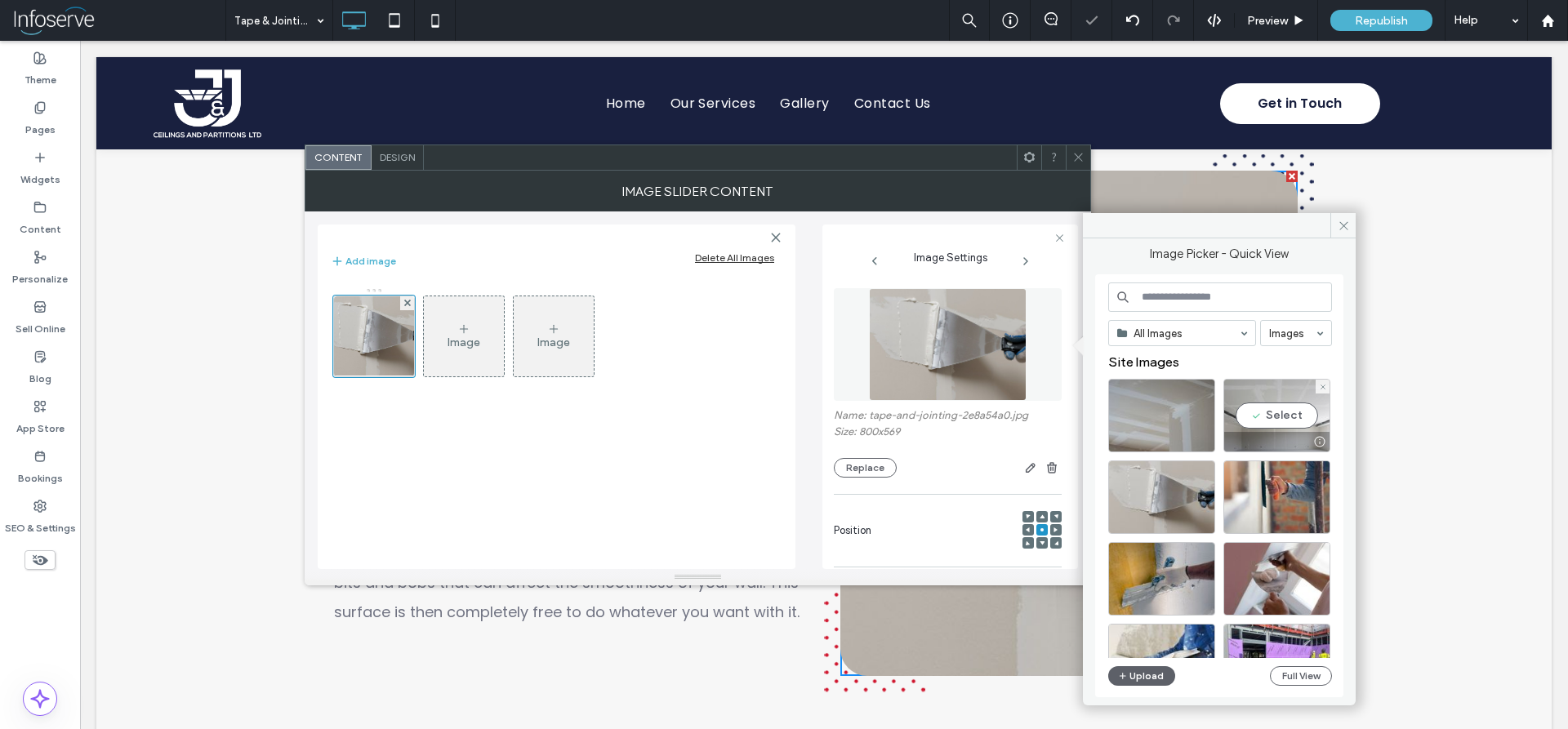
click at [1302, 413] on div "Select" at bounding box center [1277, 416] width 107 height 74
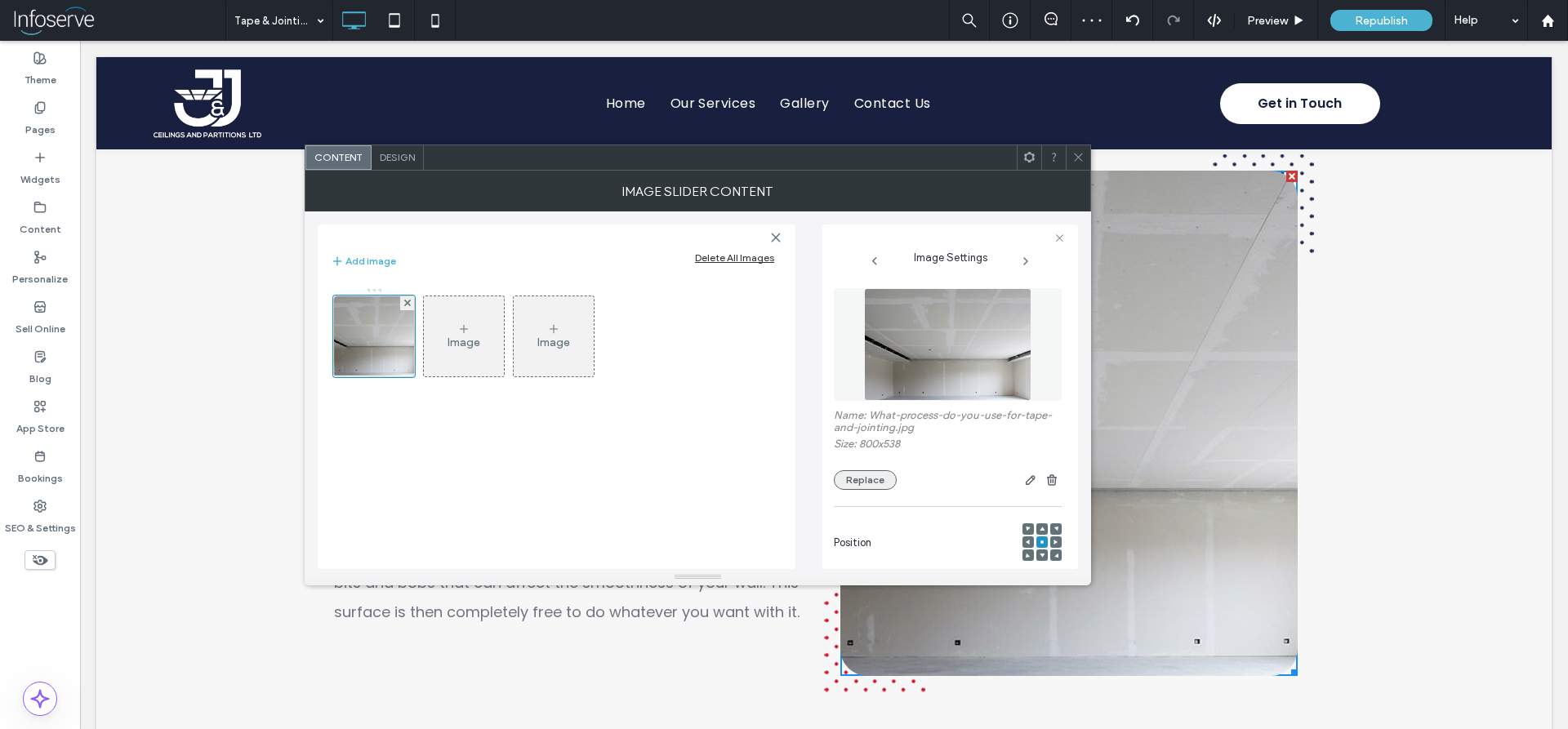
click at [865, 481] on button "Replace" at bounding box center [865, 480] width 63 height 20
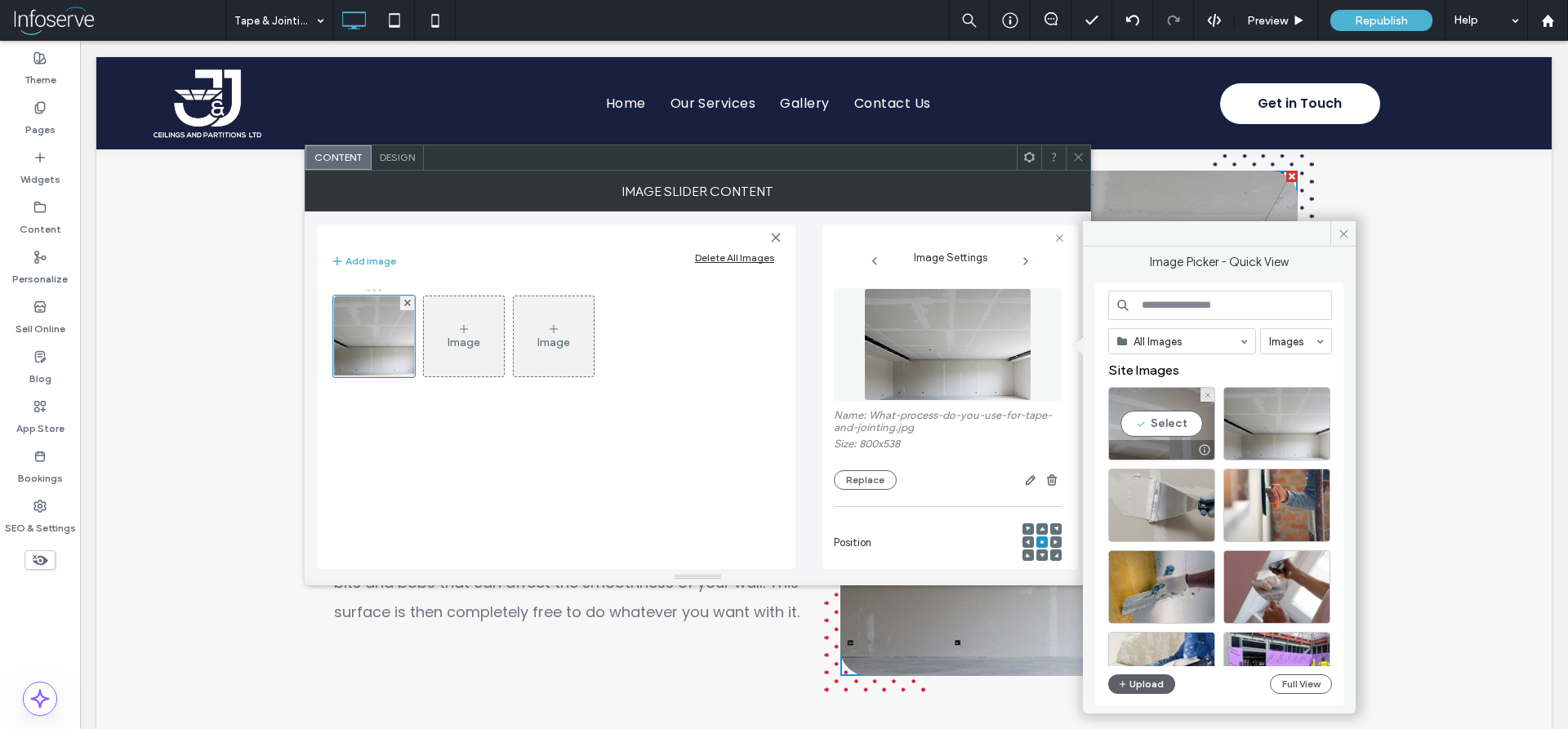
click at [1161, 412] on div "Select" at bounding box center [1162, 424] width 107 height 74
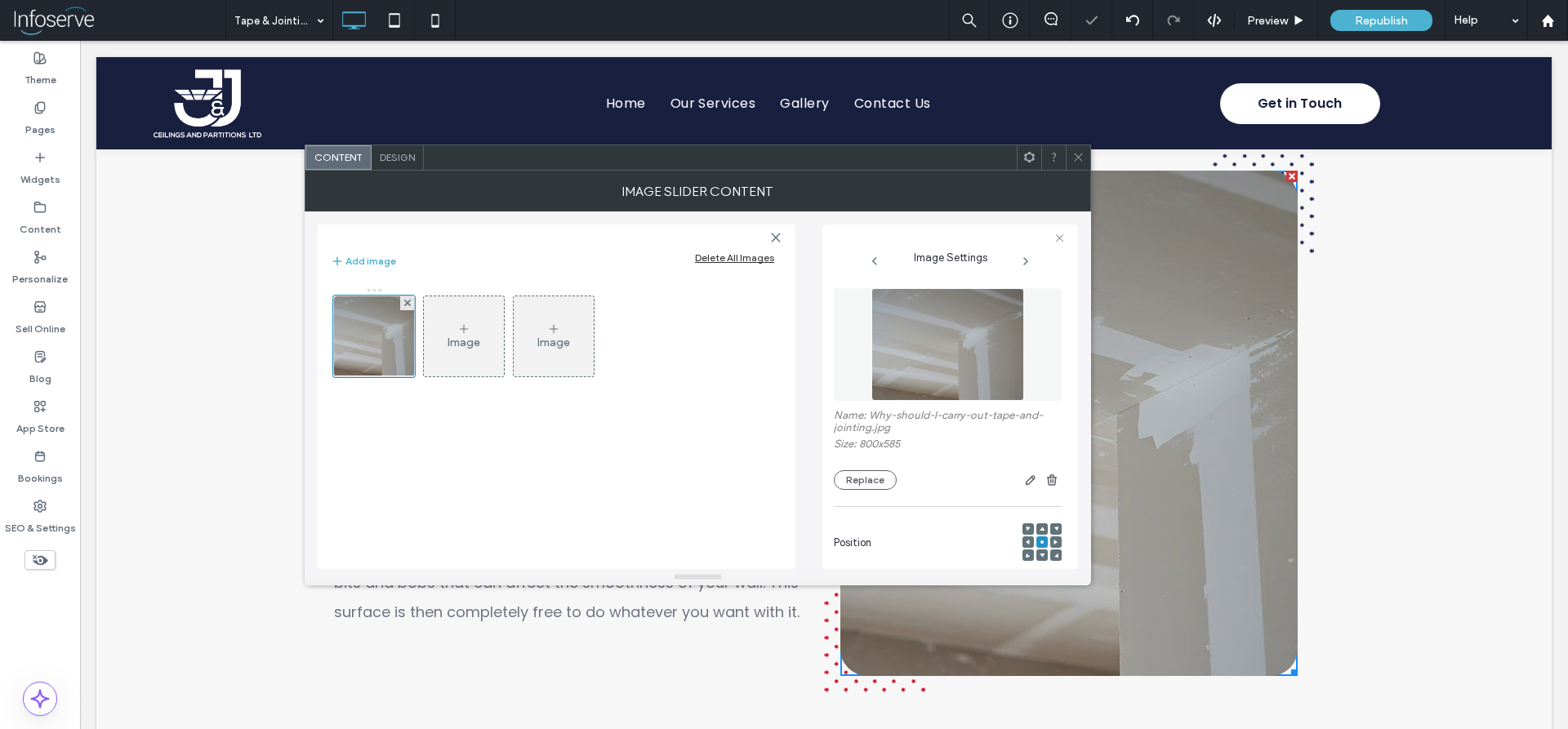
click at [1076, 149] on span at bounding box center [1079, 158] width 12 height 25
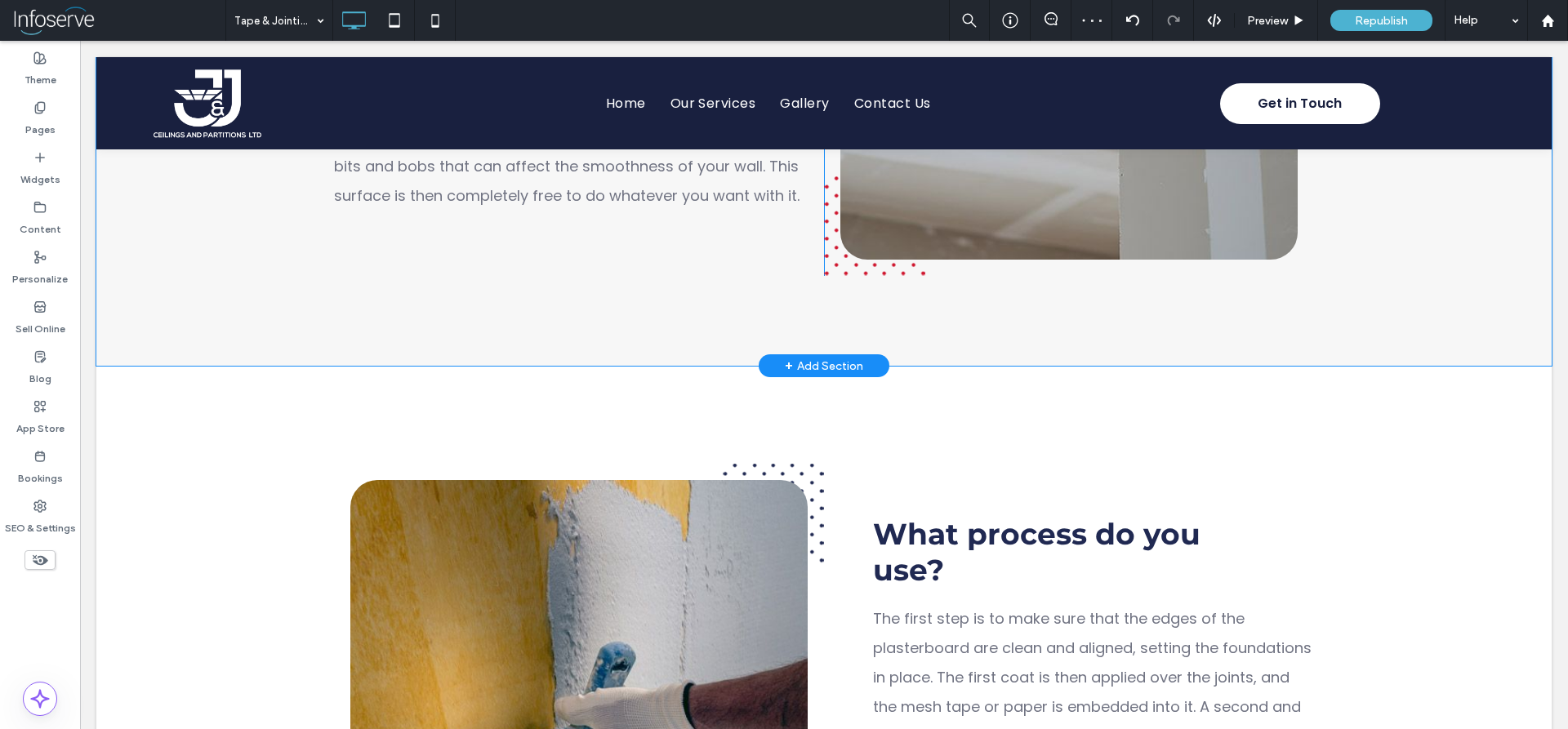
scroll to position [2499, 0]
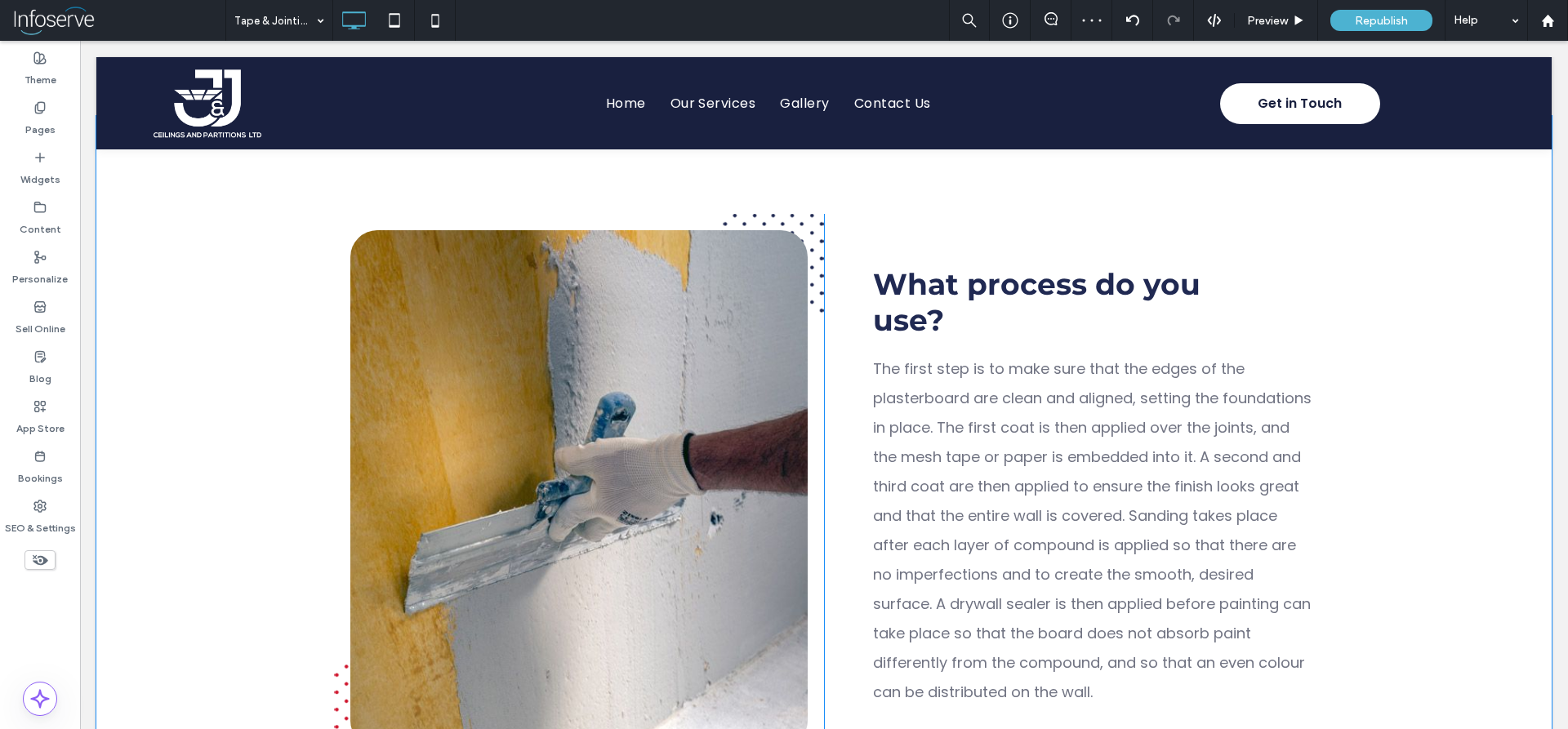
click at [634, 343] on li "Slide title Write your caption here Button" at bounding box center [580, 489] width 458 height 517
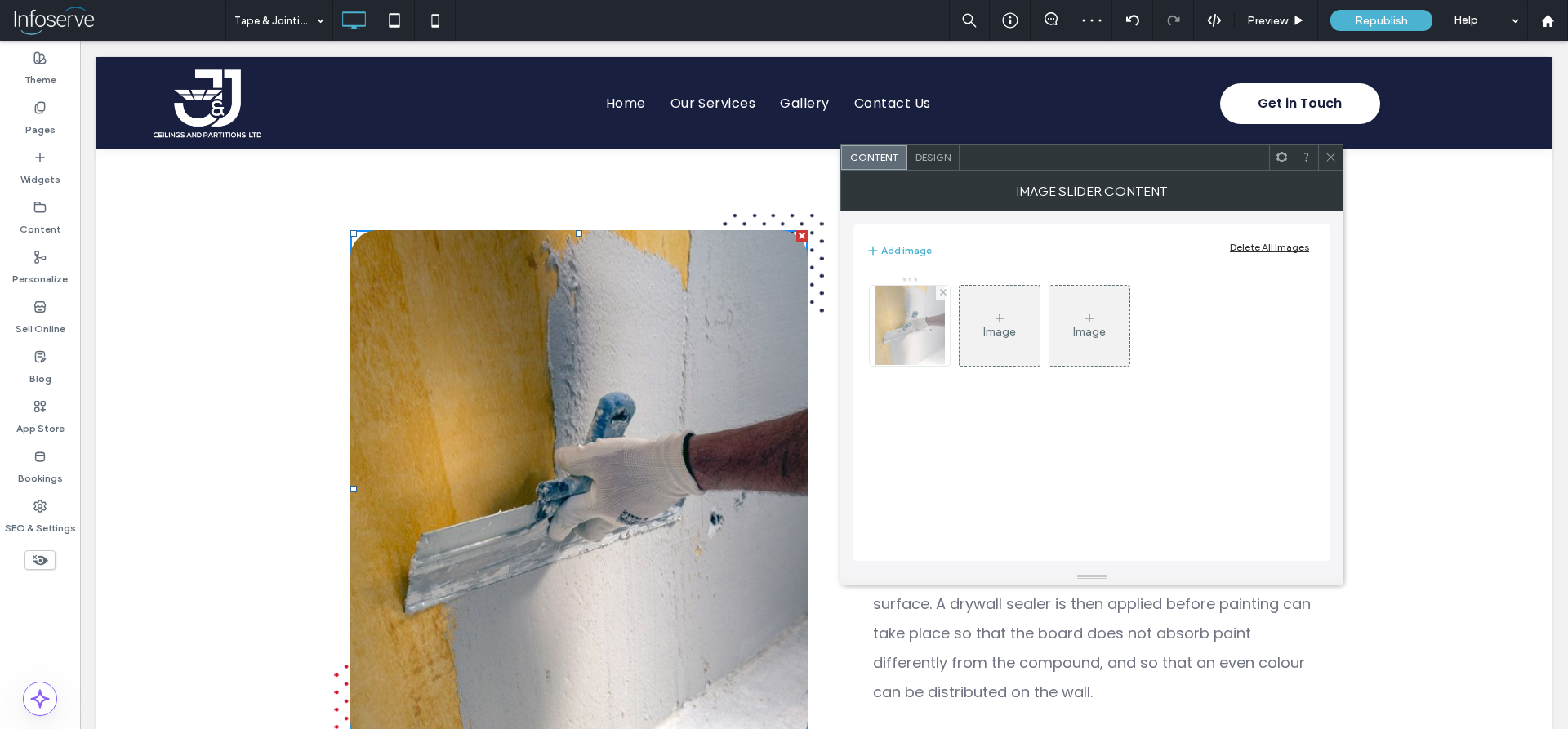
click at [915, 320] on img at bounding box center [911, 326] width 71 height 80
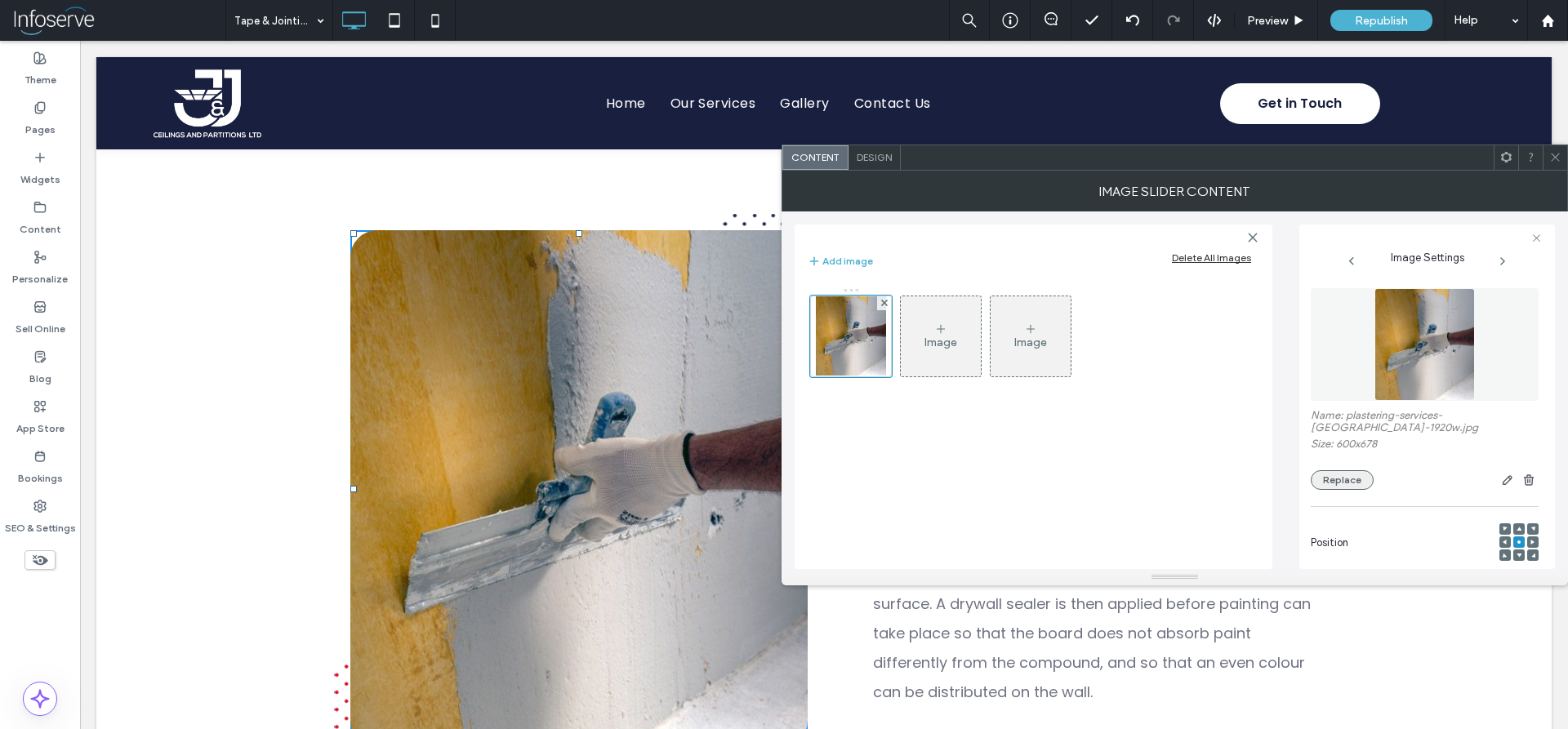
click at [1336, 477] on button "Replace" at bounding box center [1342, 480] width 63 height 20
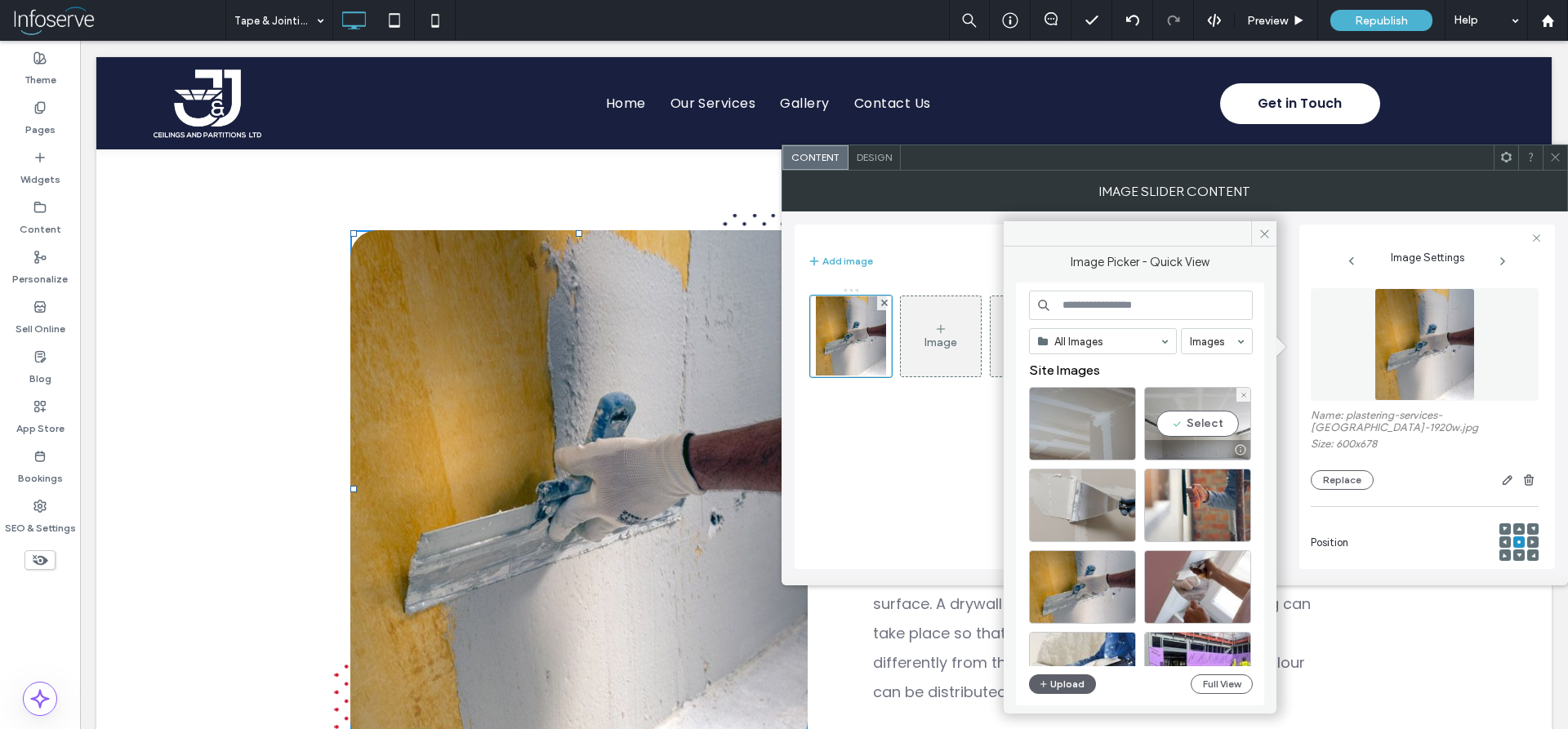
click at [1219, 442] on div at bounding box center [1198, 450] width 105 height 20
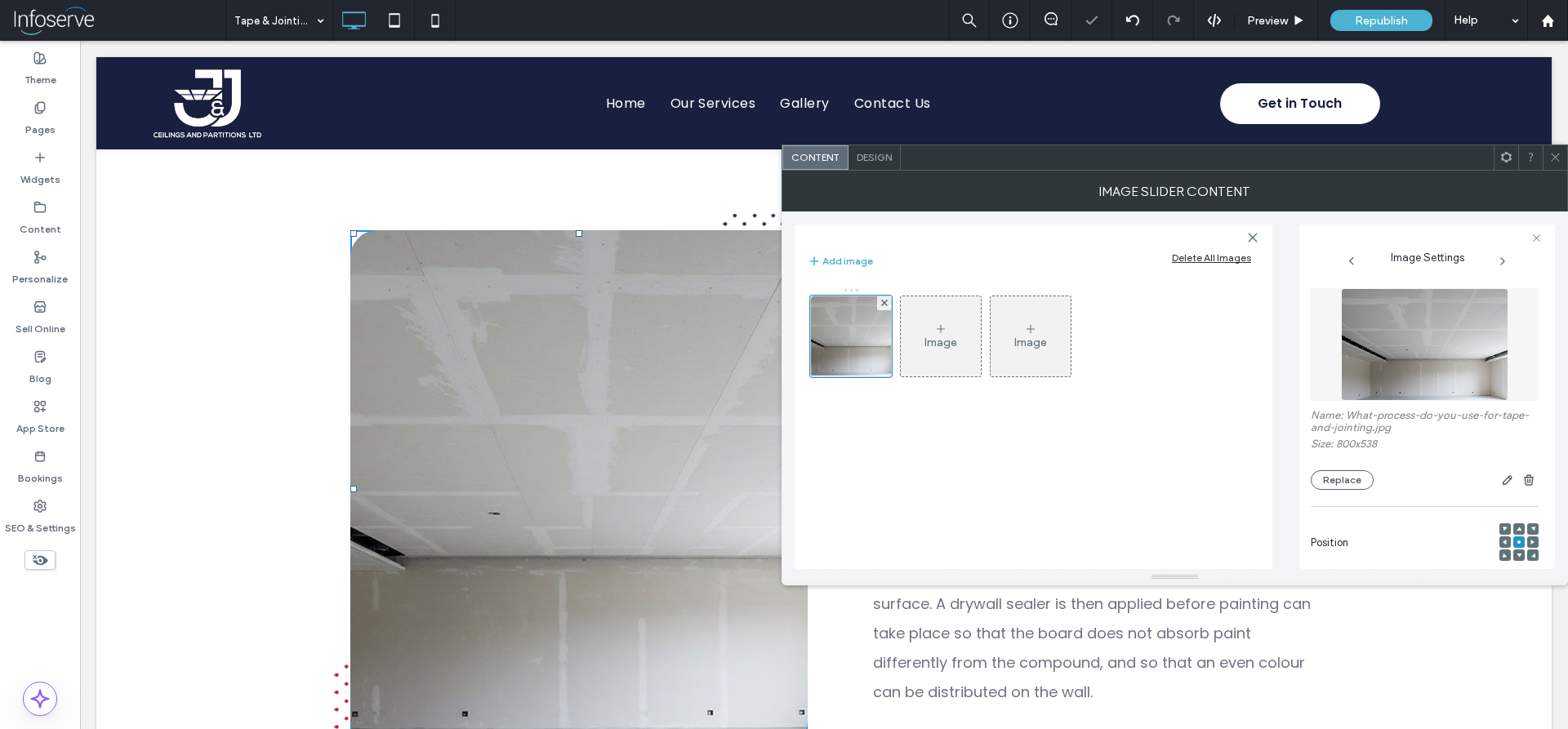
click at [1562, 166] on div at bounding box center [1556, 158] width 25 height 25
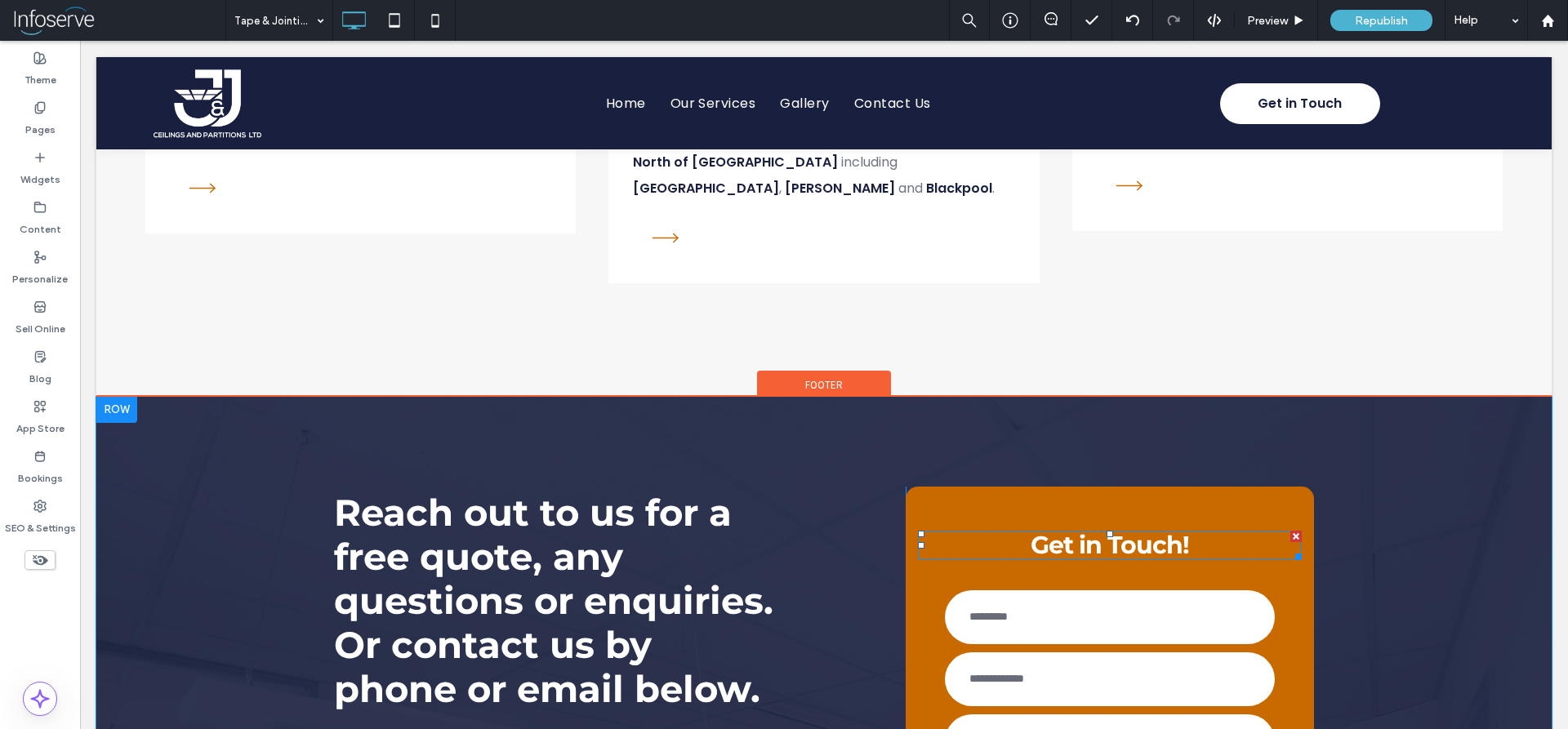
scroll to position [4331, 0]
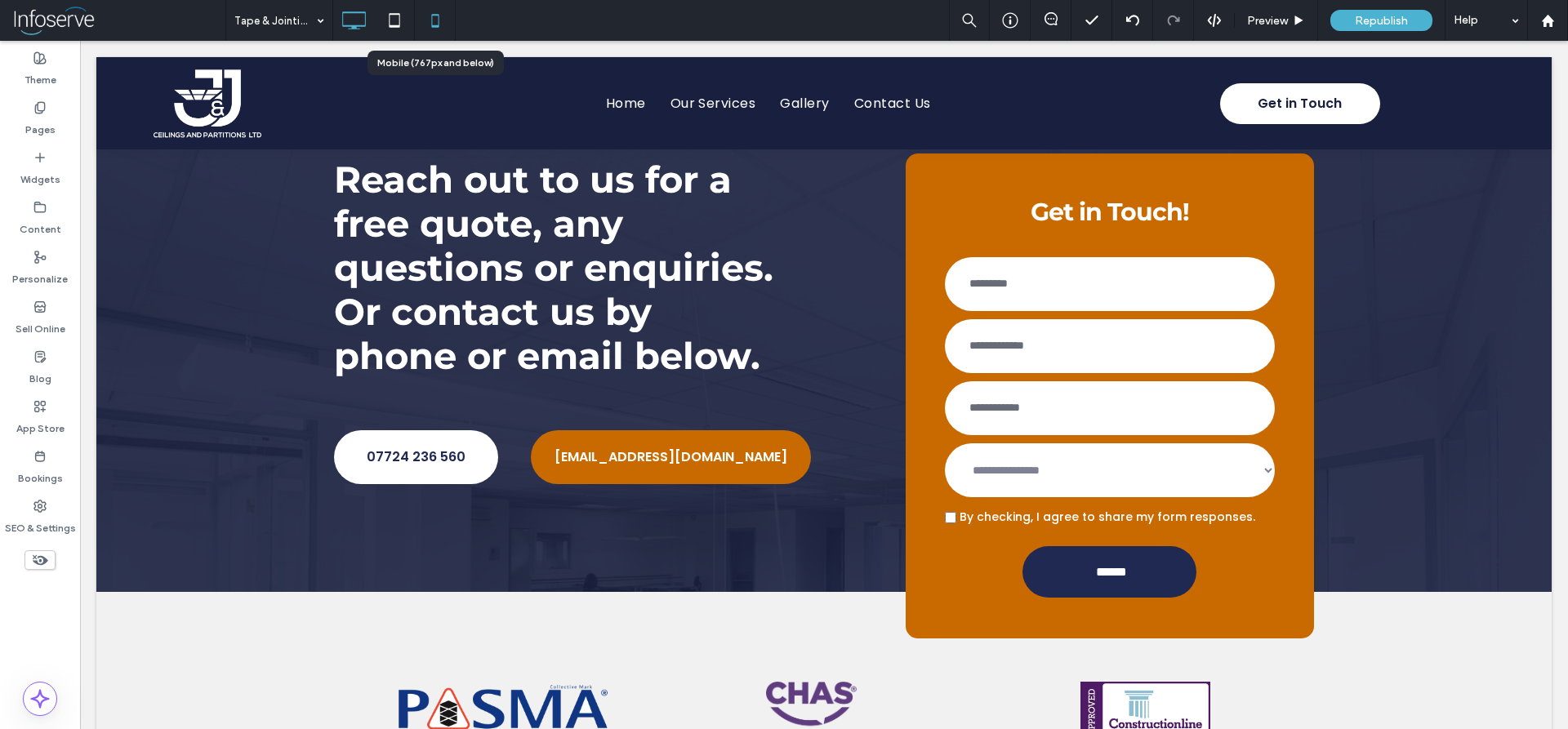
click at [449, 24] on icon at bounding box center [435, 20] width 33 height 33
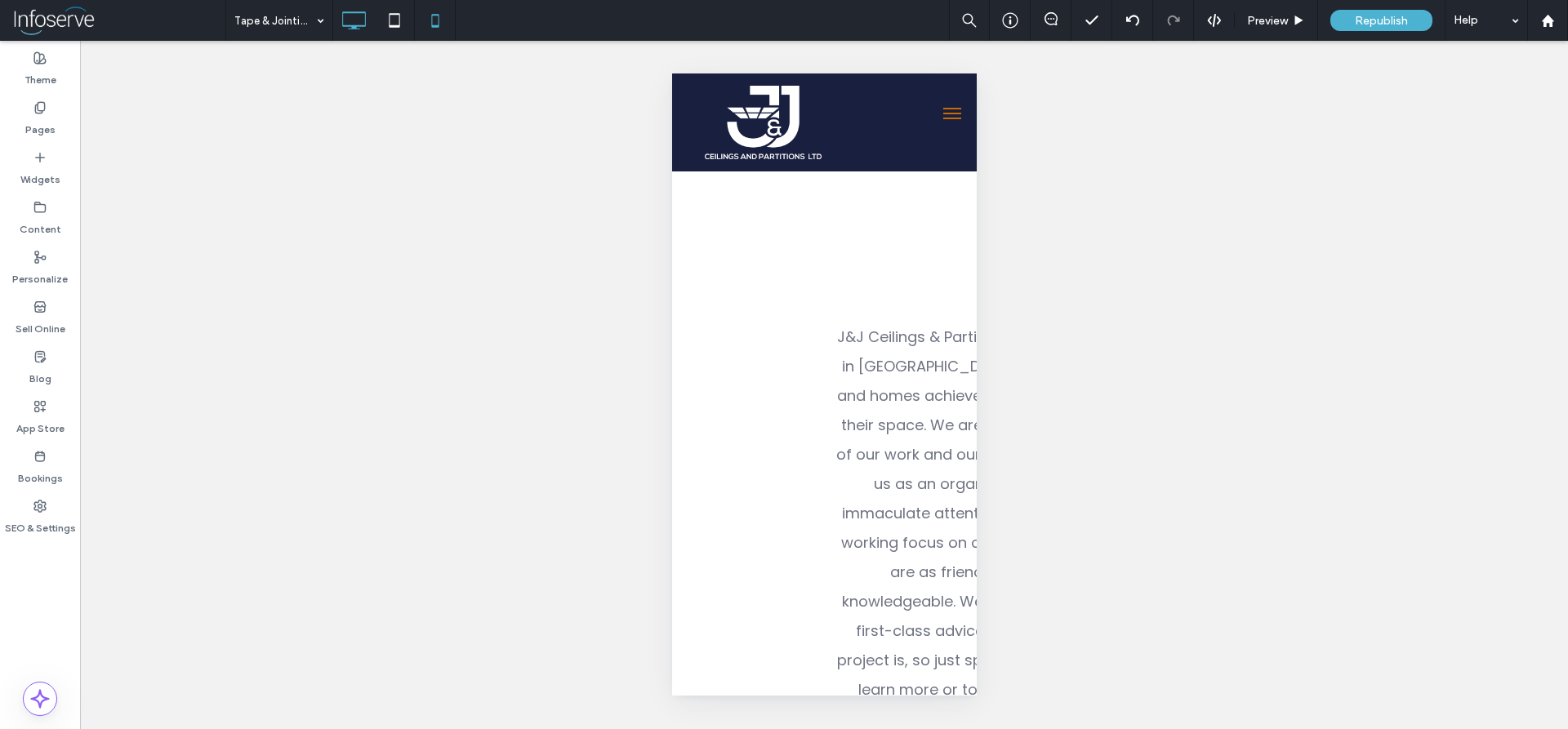
click at [363, 27] on icon at bounding box center [353, 20] width 33 height 33
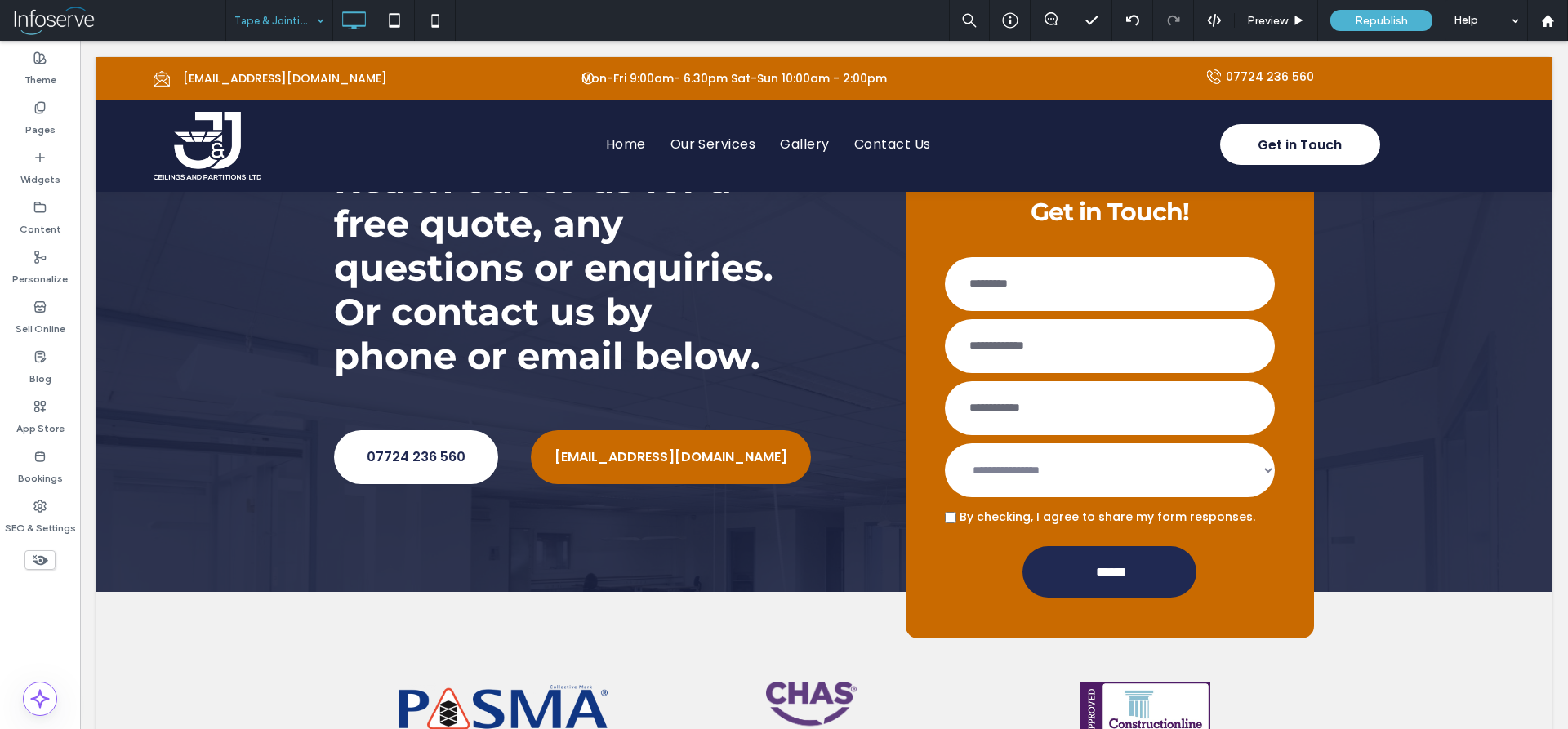
click at [266, 25] on input at bounding box center [275, 20] width 82 height 41
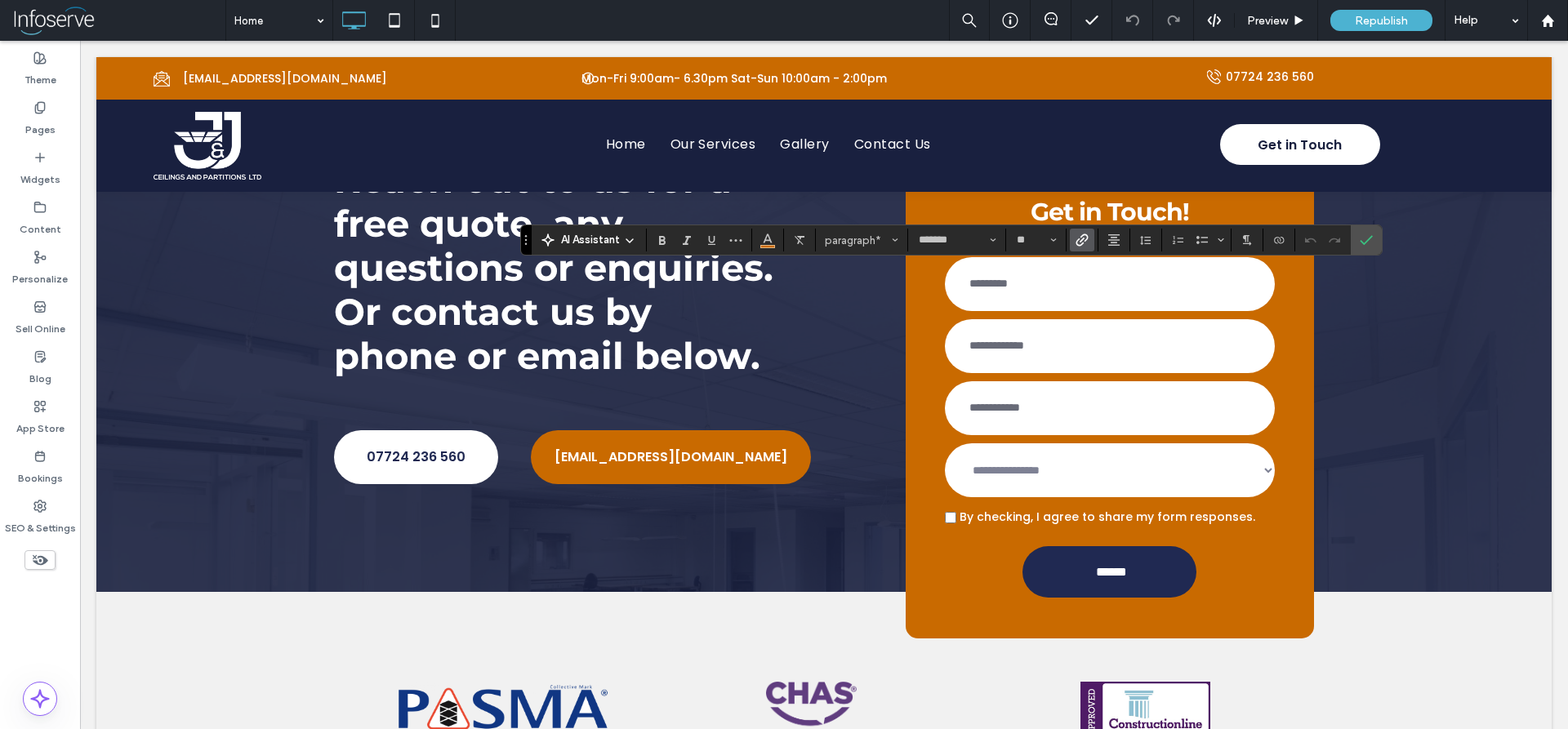
click at [1085, 242] on icon "Link" at bounding box center [1082, 239] width 13 height 13
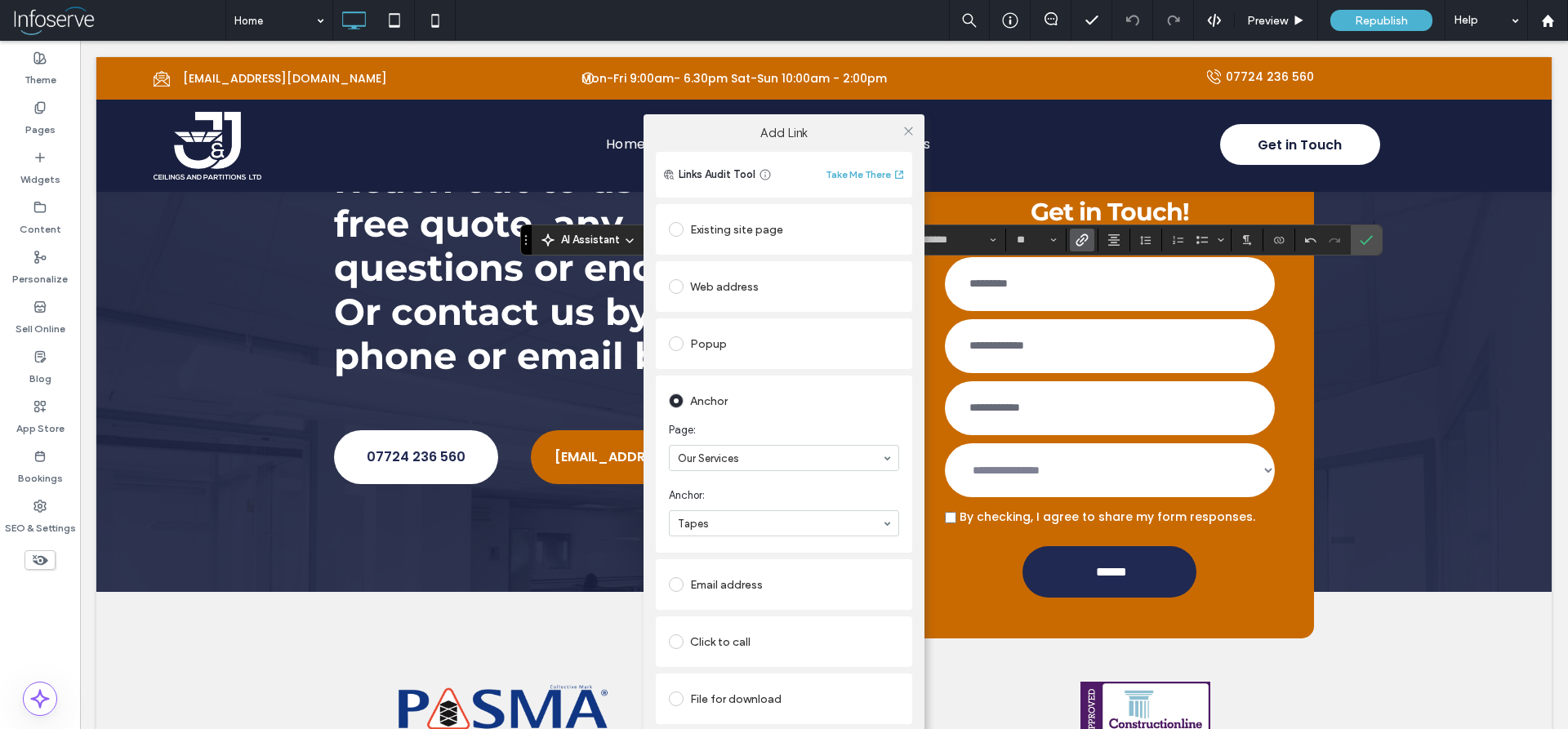
click at [744, 214] on div "Existing site page" at bounding box center [784, 230] width 231 height 35
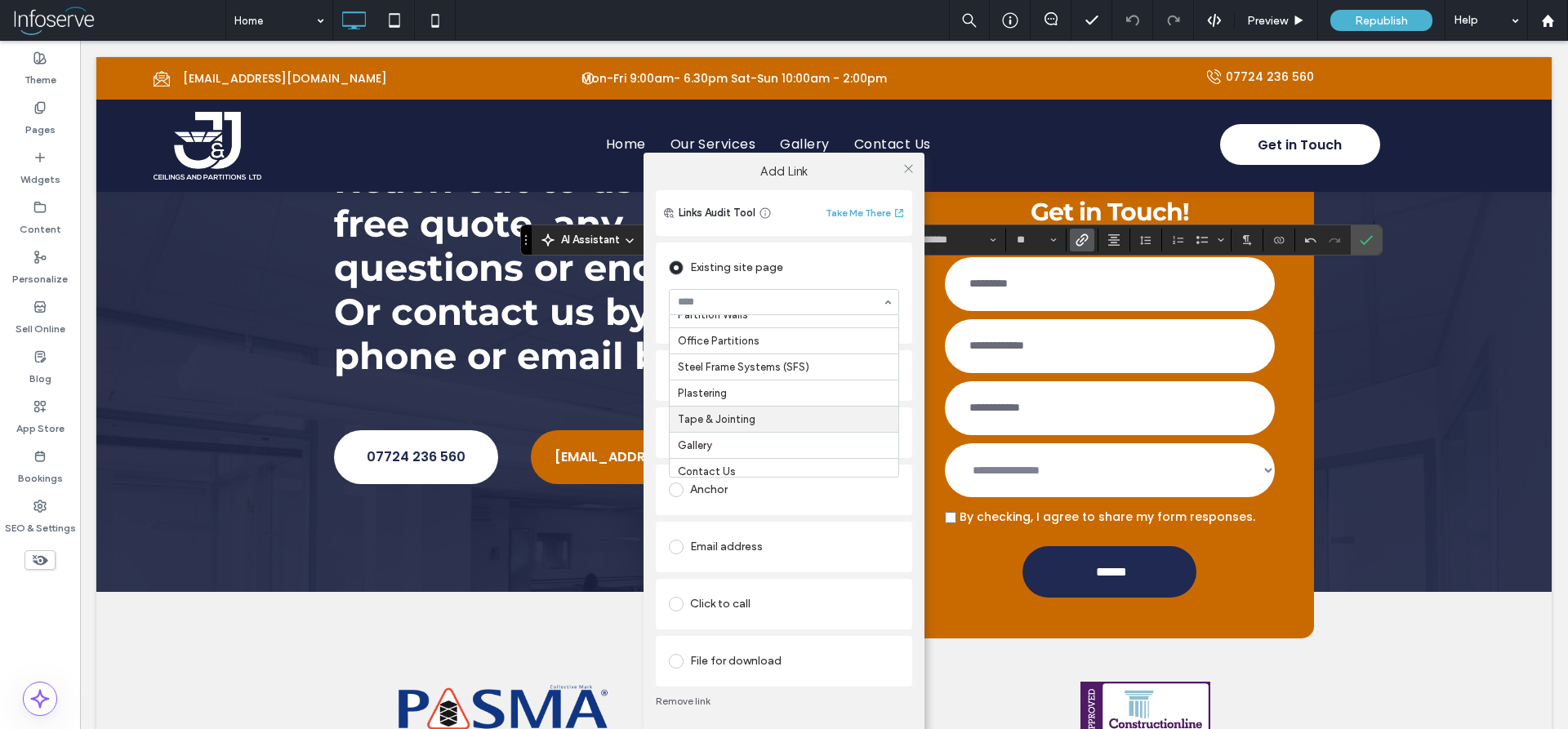
scroll to position [147, 0]
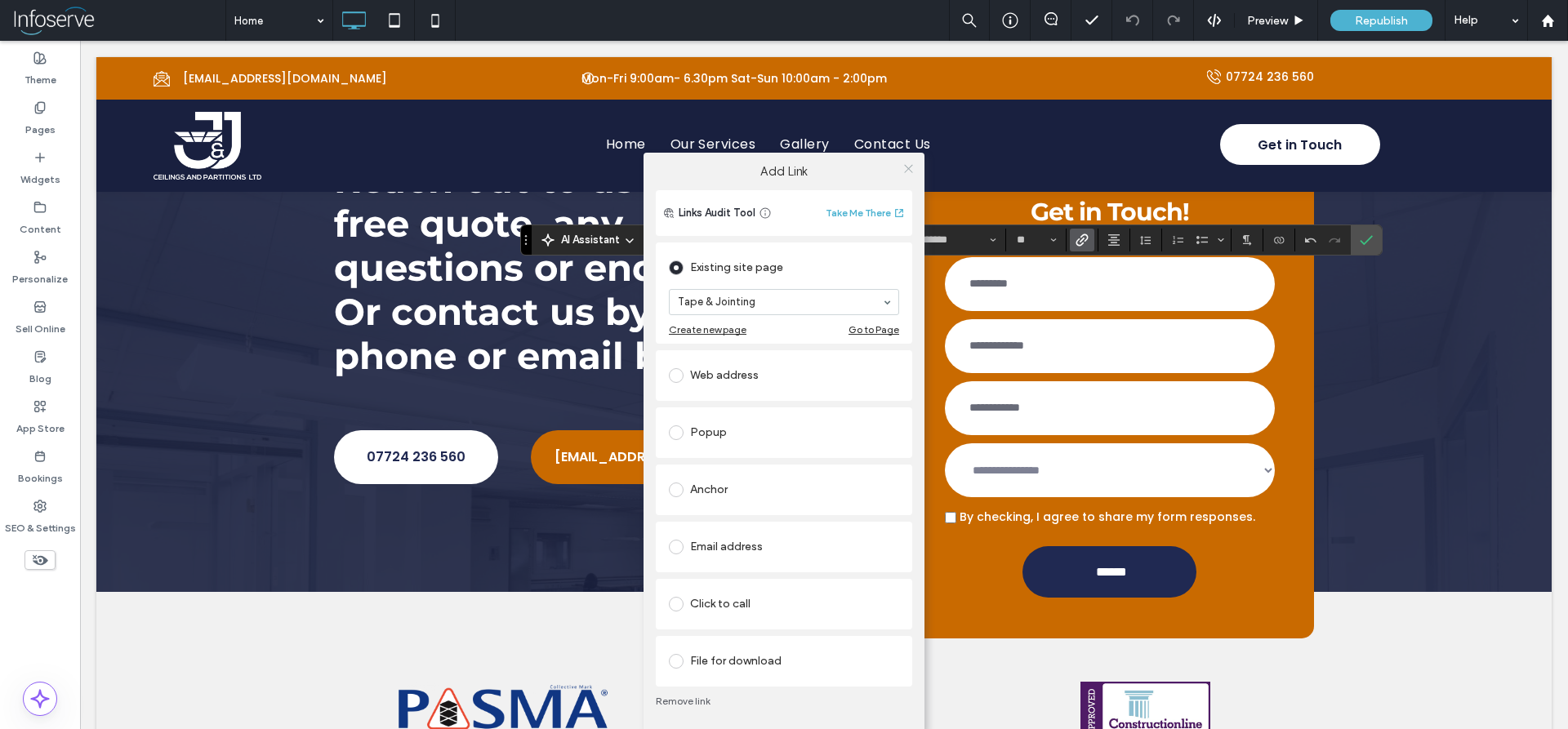
click at [905, 172] on icon at bounding box center [909, 169] width 12 height 12
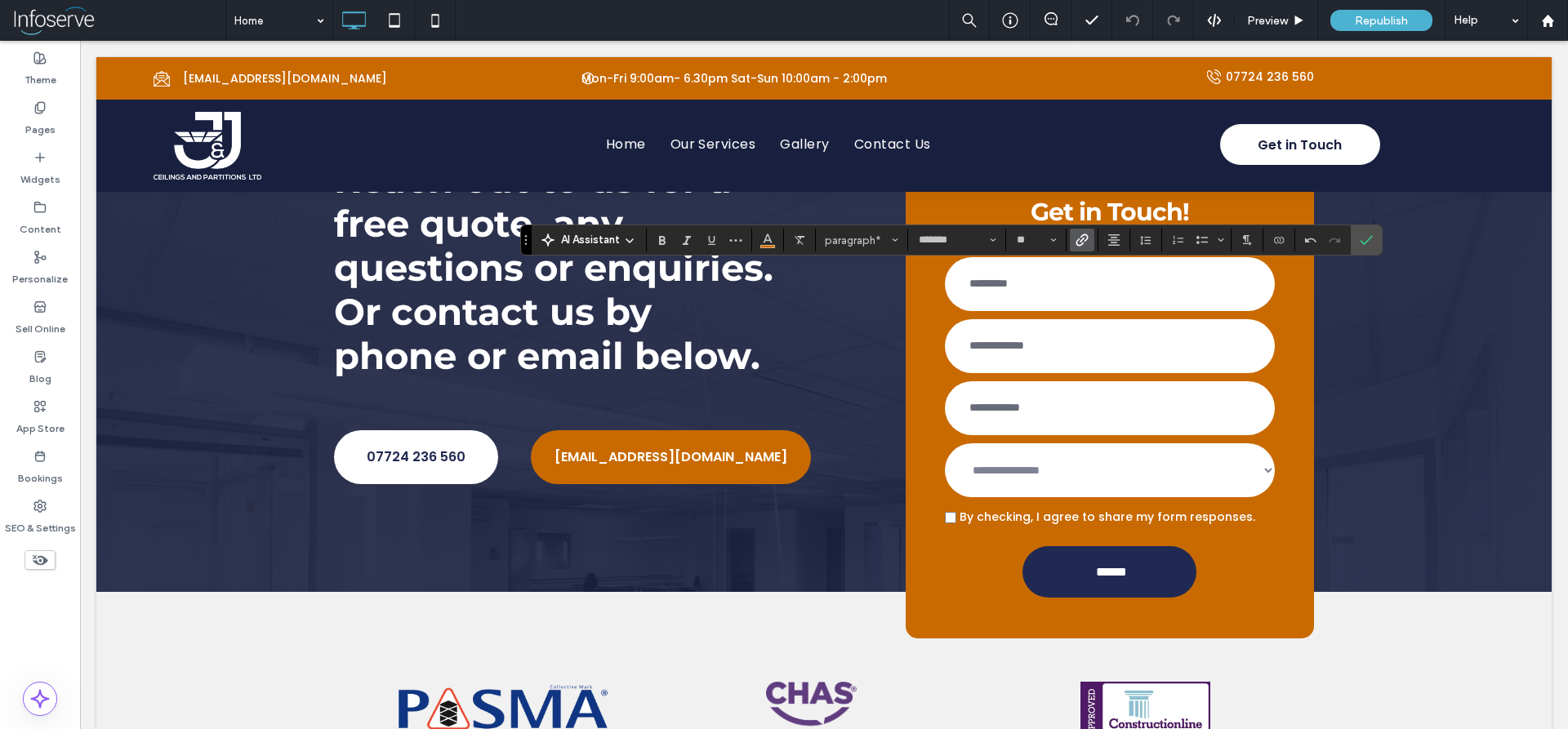
click at [1072, 240] on label "Link" at bounding box center [1083, 240] width 25 height 23
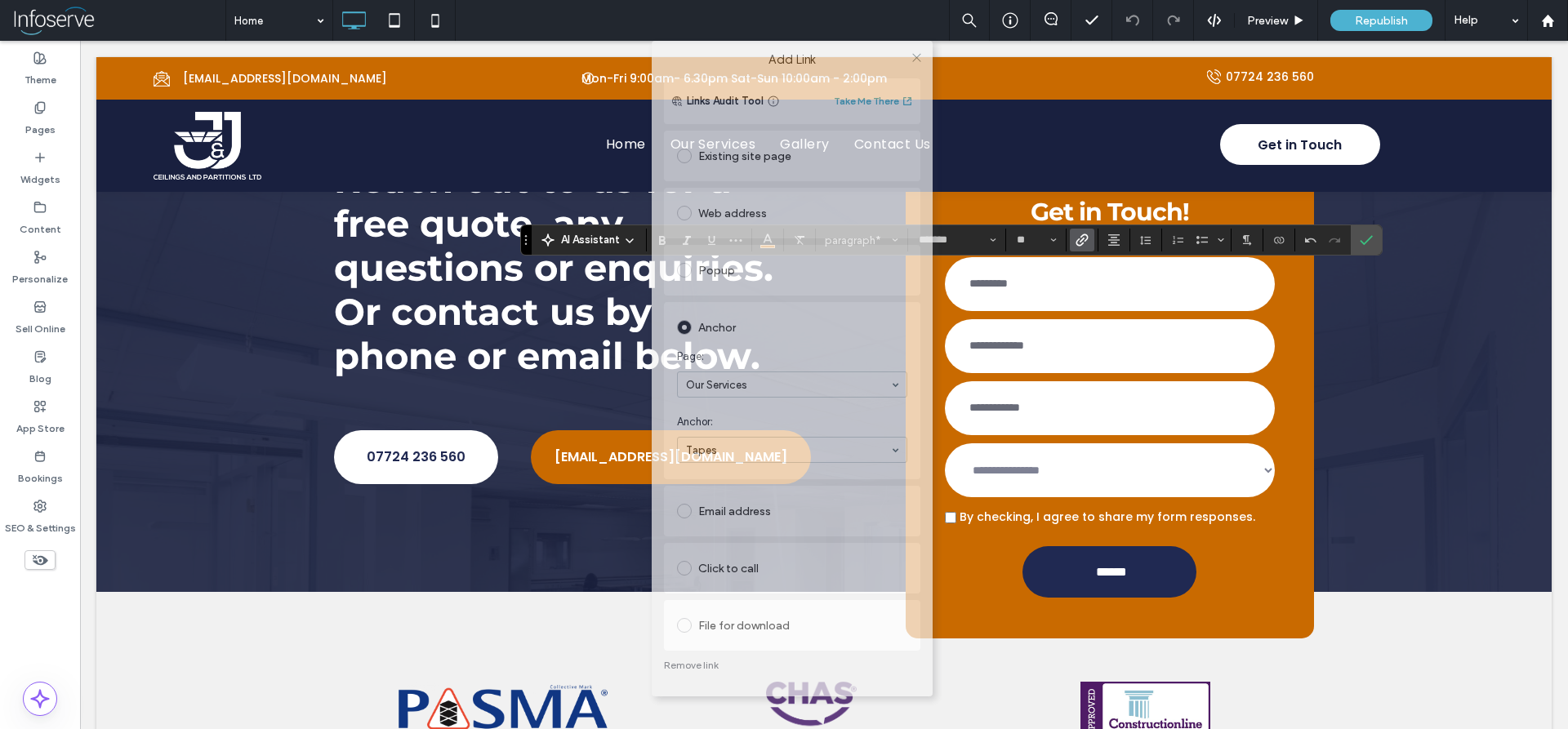
drag, startPoint x: 780, startPoint y: 126, endPoint x: 788, endPoint y: 36, distance: 90.4
click at [788, 36] on body ".wqwq-1{fill:#231f20;} .cls-1q, .cls-2q { fill-rule: evenodd; } .cls-2q { fill:…" at bounding box center [784, 364] width 1568 height 729
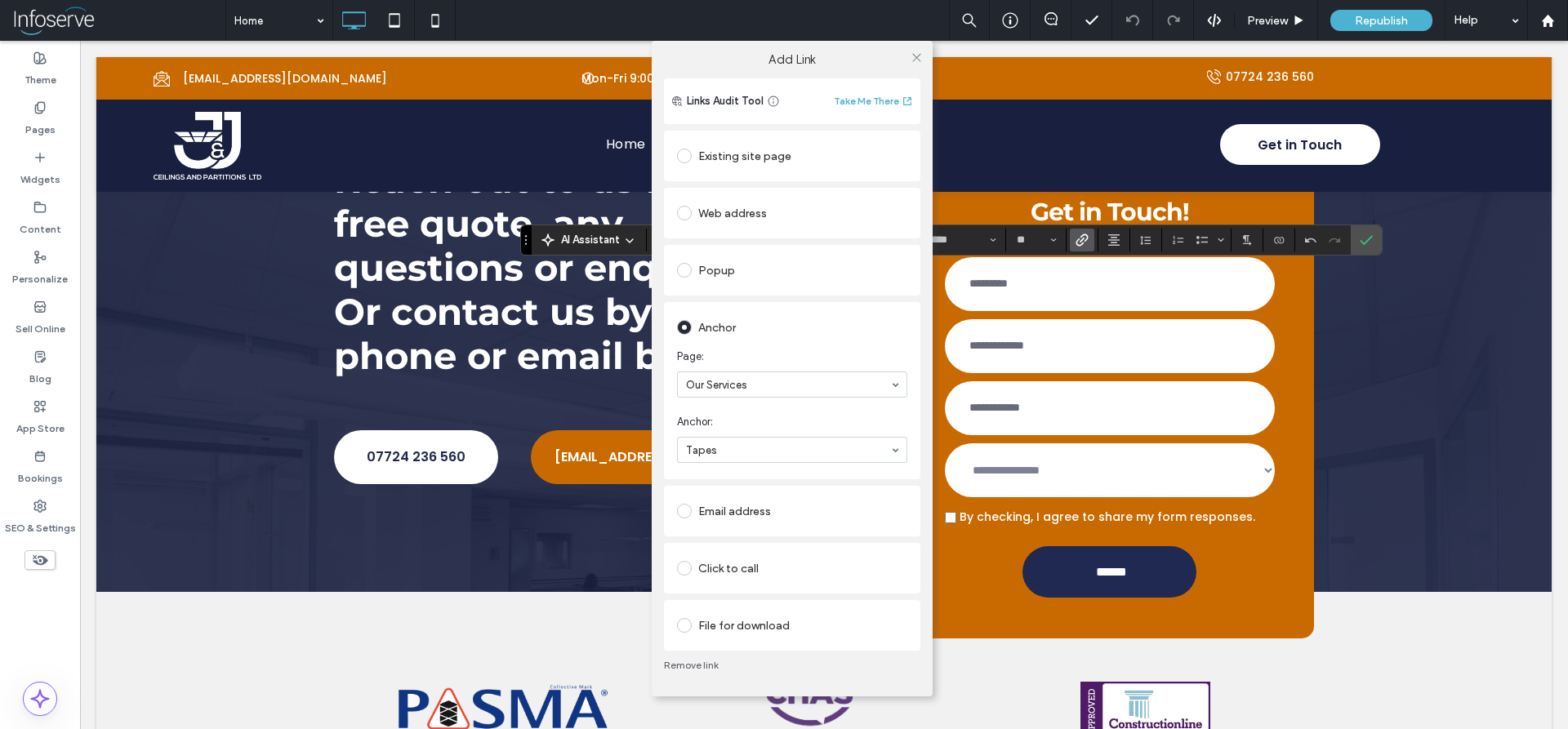
click at [688, 661] on link "Remove link" at bounding box center [792, 665] width 256 height 13
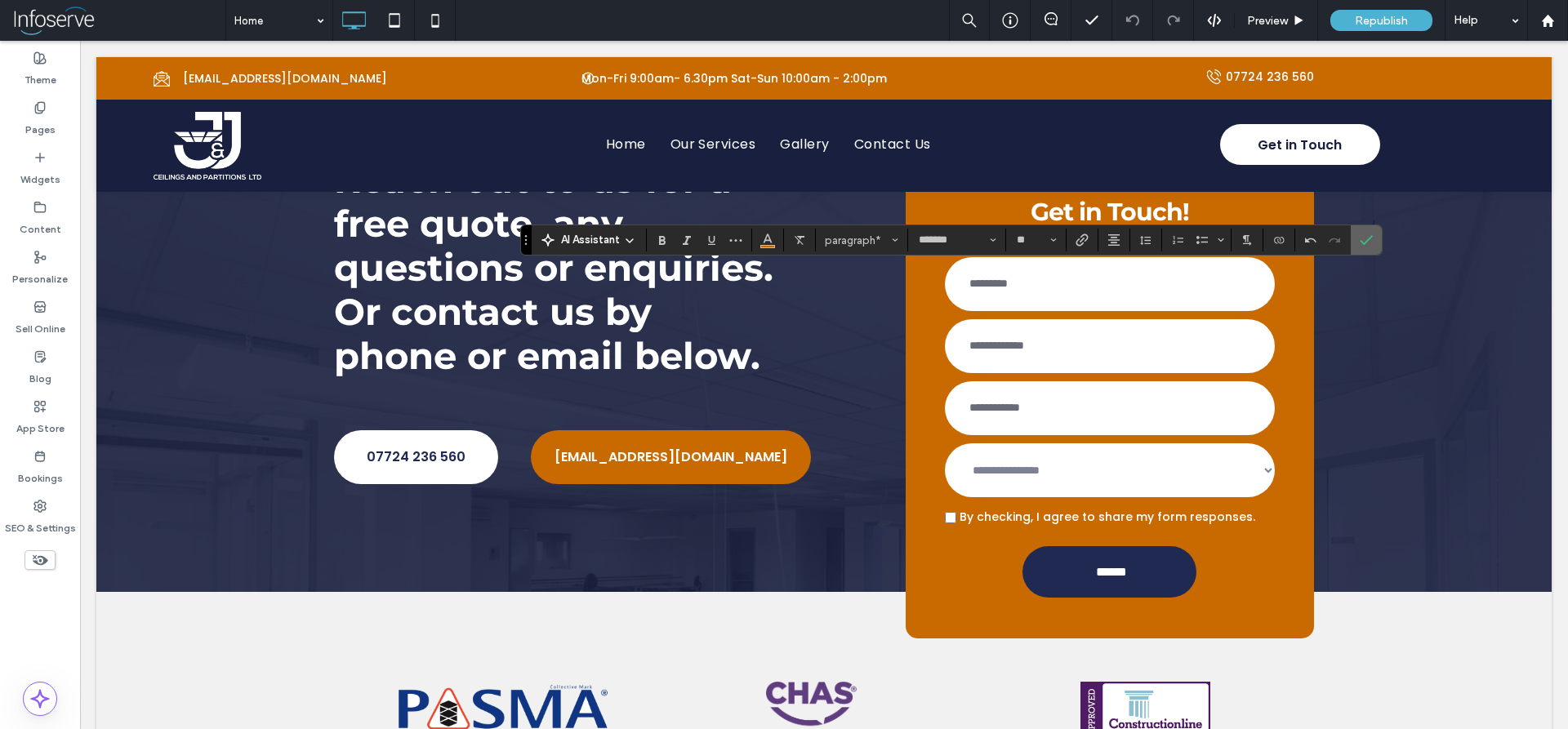
click at [1363, 235] on icon "Confirm" at bounding box center [1366, 239] width 13 height 13
click at [1363, 242] on icon "Confirm" at bounding box center [1366, 239] width 13 height 13
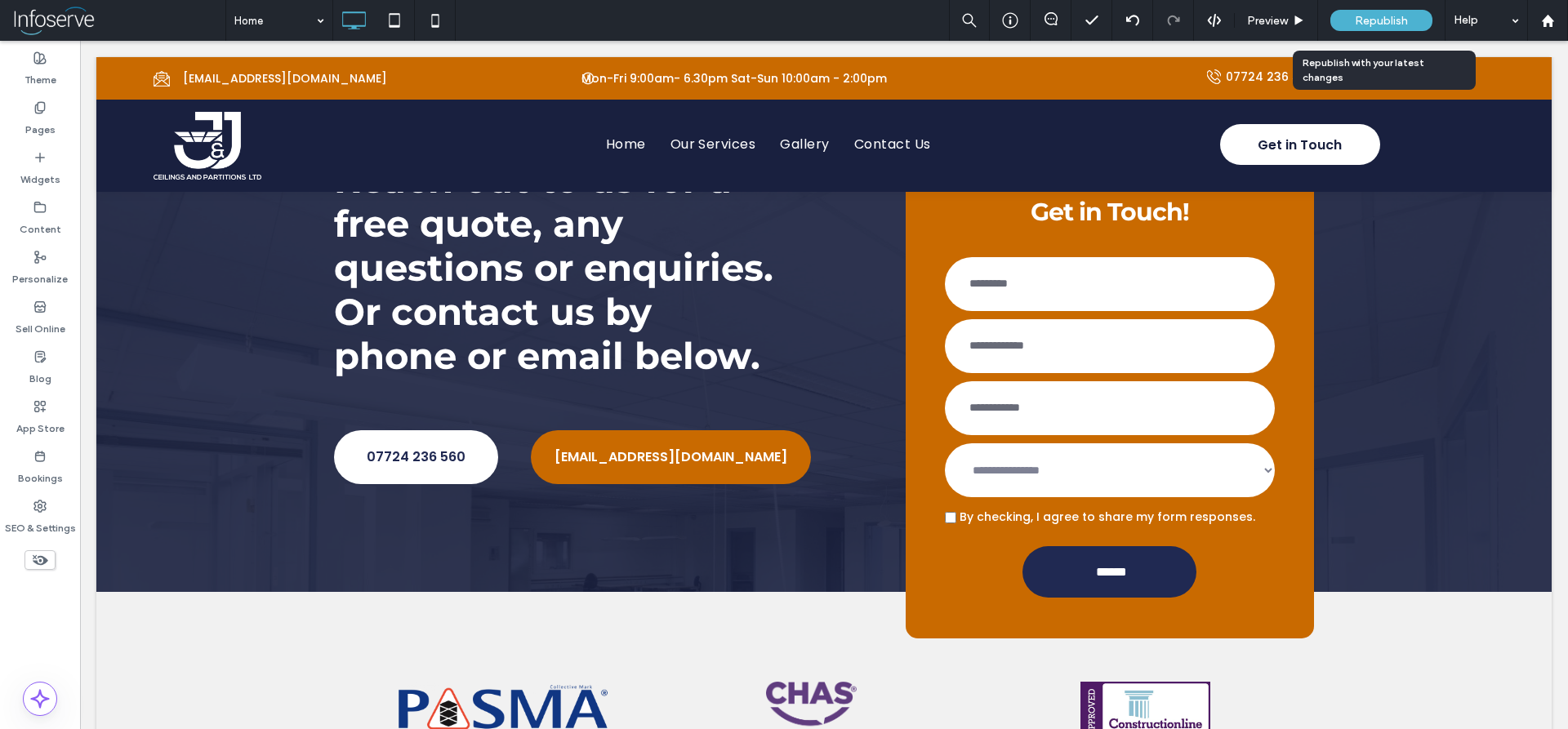
click at [1392, 17] on span "Republish" at bounding box center [1382, 21] width 53 height 14
